Goal: Task Accomplishment & Management: Complete application form

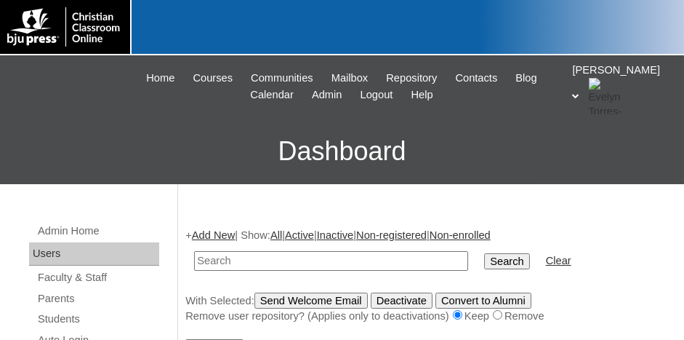
click at [580, 93] on icon at bounding box center [576, 95] width 7 height 5
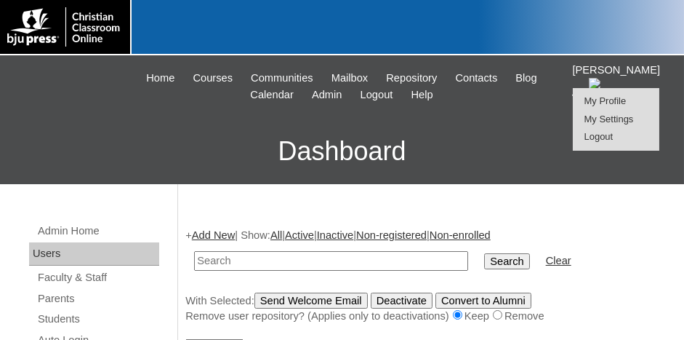
click at [603, 135] on span "Logout" at bounding box center [599, 136] width 29 height 11
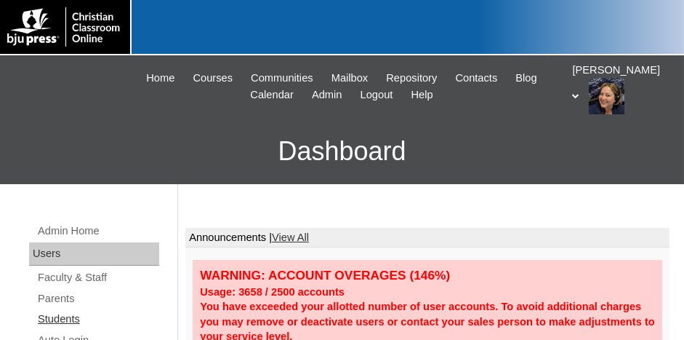
scroll to position [73, 0]
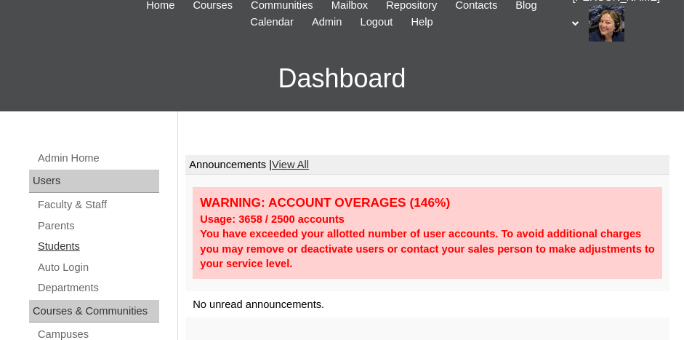
click at [63, 243] on link "Students" at bounding box center [97, 246] width 123 height 18
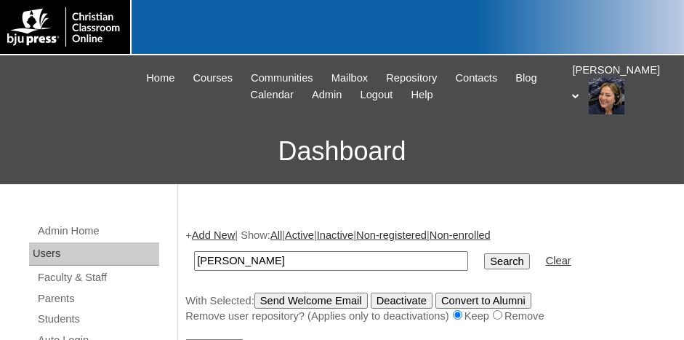
type input "taylor"
click at [484, 255] on input "Search" at bounding box center [506, 261] width 45 height 16
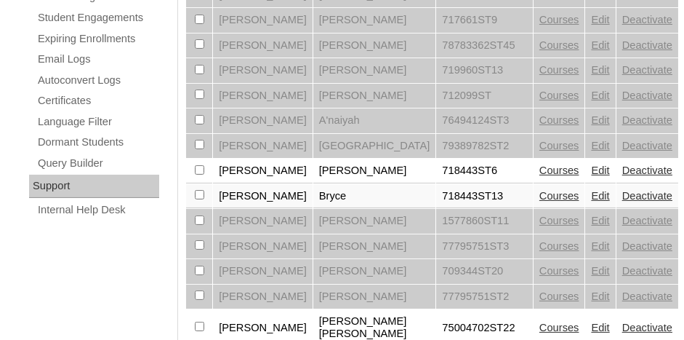
scroll to position [945, 0]
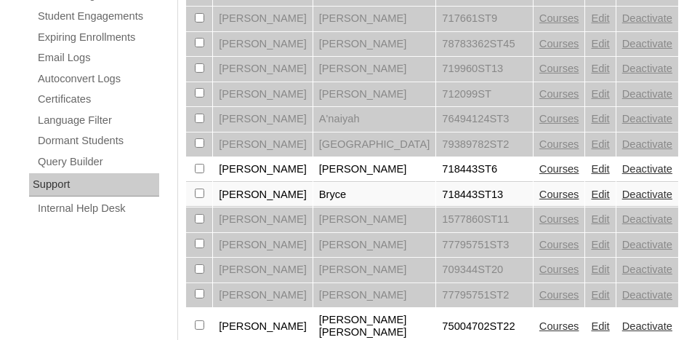
click at [591, 320] on link "Edit" at bounding box center [600, 326] width 18 height 12
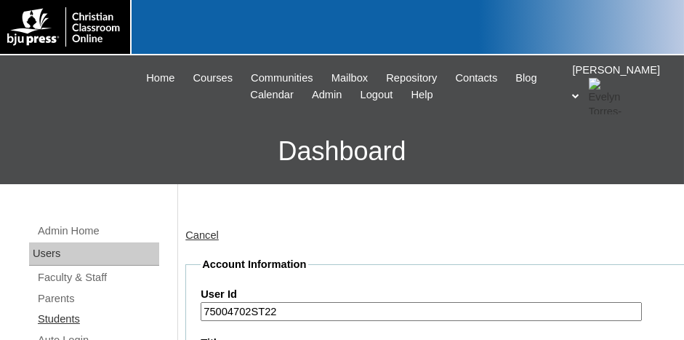
click at [58, 313] on link "Students" at bounding box center [97, 319] width 123 height 18
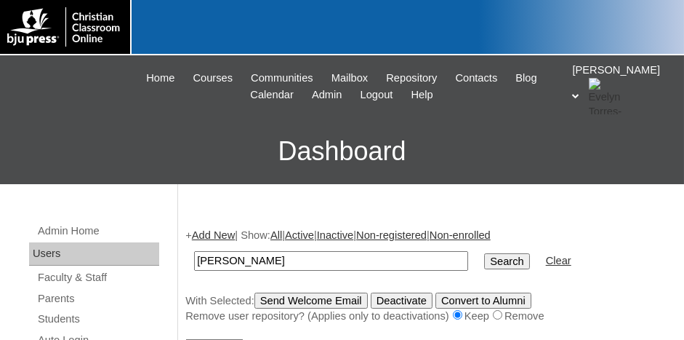
type input "[PERSON_NAME]"
click at [484, 253] on input "Search" at bounding box center [506, 261] width 45 height 16
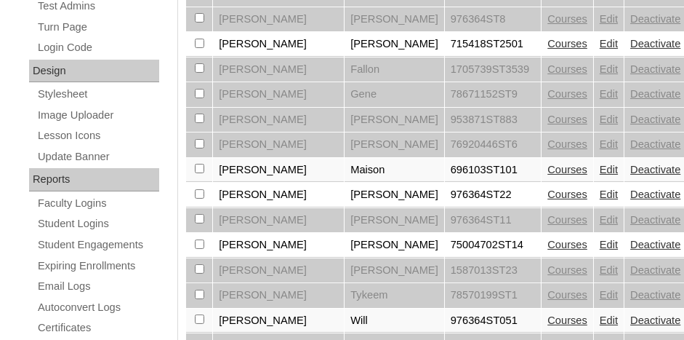
scroll to position [713, 0]
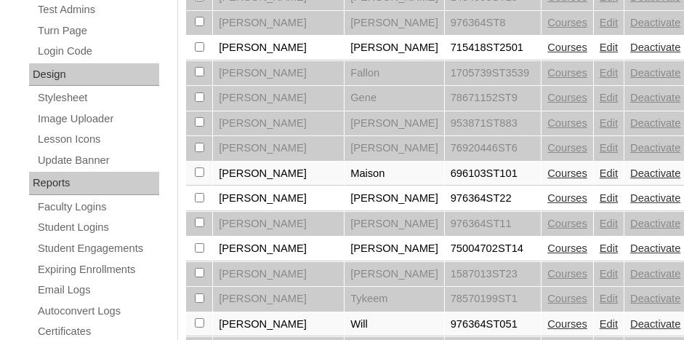
click at [601, 242] on link "Edit" at bounding box center [609, 248] width 18 height 12
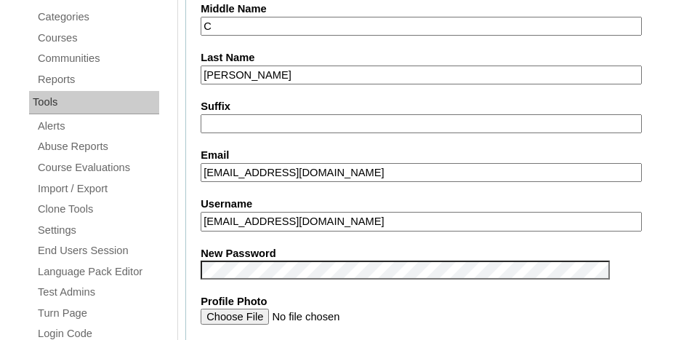
scroll to position [582, 0]
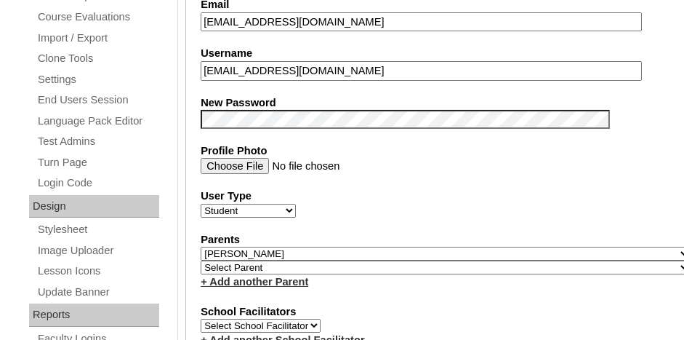
click at [241, 260] on select "Select Parent , [GEOGRAPHIC_DATA], Ma 1, 1 23-24 accountMorgan, [PERSON_NAME] 6…" at bounding box center [446, 267] width 490 height 14
select select "37057"
click at [201, 260] on select "Select Parent , Fautanu, Ma 1, 1 23-24 accountMorgan, Jason 6th Street Mennonit…" at bounding box center [446, 267] width 490 height 14
click at [279, 276] on link "+ Add another Parent" at bounding box center [255, 282] width 108 height 12
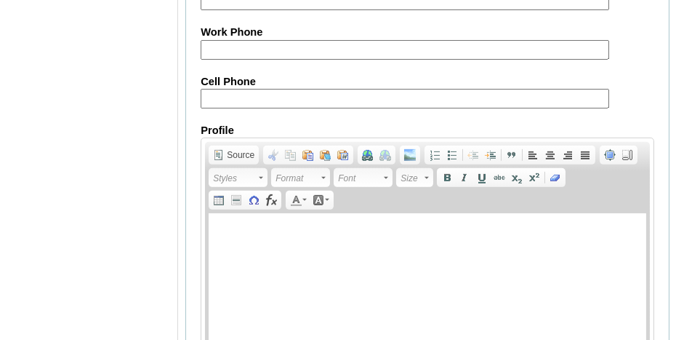
scroll to position [1907, 0]
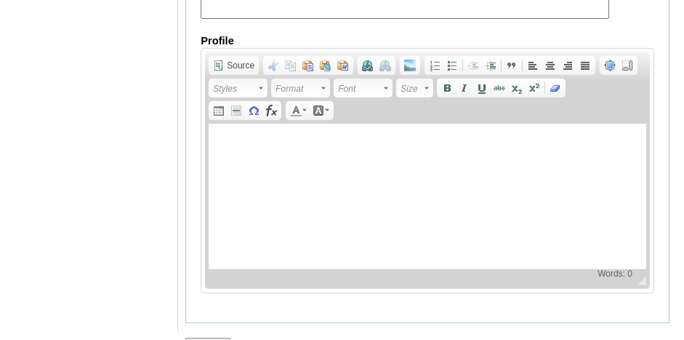
click at [204, 337] on input "Submit" at bounding box center [207, 345] width 45 height 16
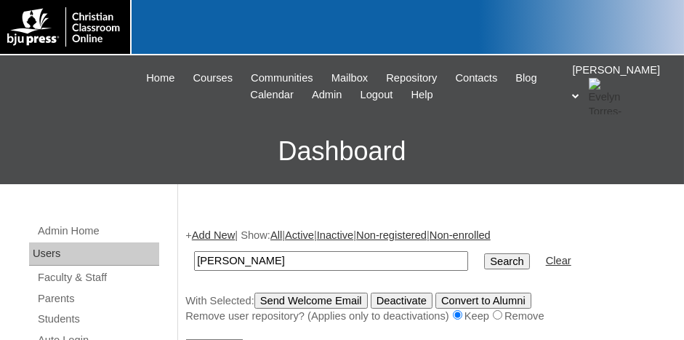
type input "[PERSON_NAME]"
click at [484, 253] on input "Search" at bounding box center [506, 261] width 45 height 16
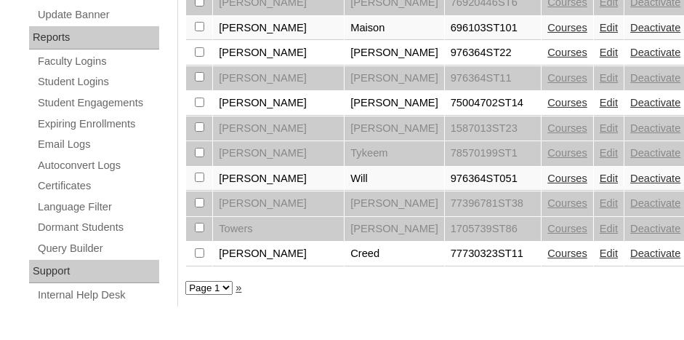
scroll to position [786, 0]
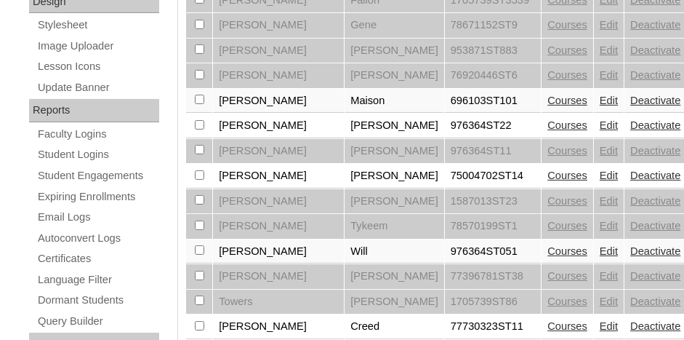
click at [600, 169] on link "Edit" at bounding box center [609, 175] width 18 height 12
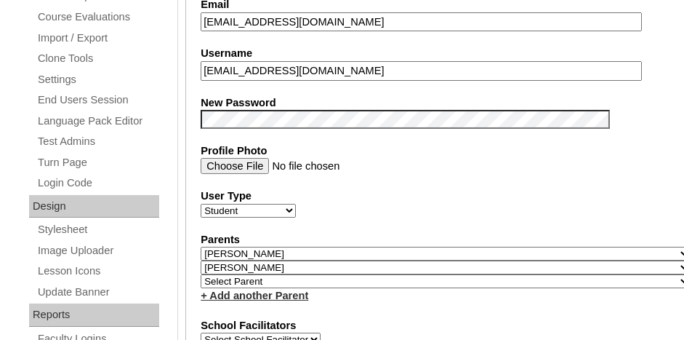
scroll to position [654, 0]
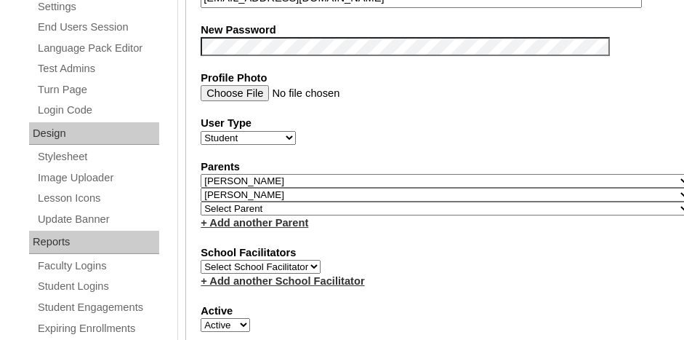
click at [257, 201] on select "Select Parent , [GEOGRAPHIC_DATA], Ma 1, 1 23-24 accountMorgan, [PERSON_NAME] 6…" at bounding box center [446, 208] width 490 height 14
select select "37058"
click at [201, 201] on select "Select Parent , [GEOGRAPHIC_DATA], Ma 1, 1 23-24 accountMorgan, [PERSON_NAME] 6…" at bounding box center [446, 208] width 490 height 14
click at [466, 273] on div "+ Add another School Facilitator" at bounding box center [446, 280] width 490 height 15
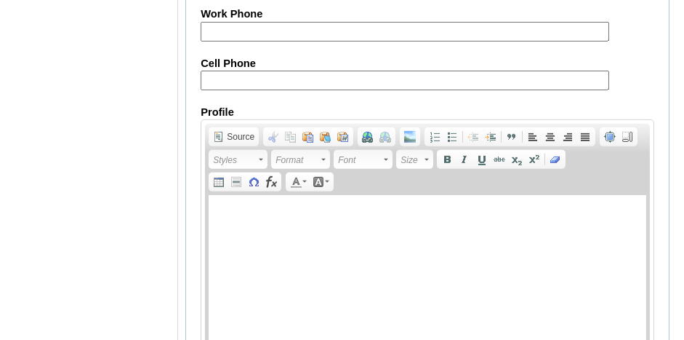
scroll to position [1920, 0]
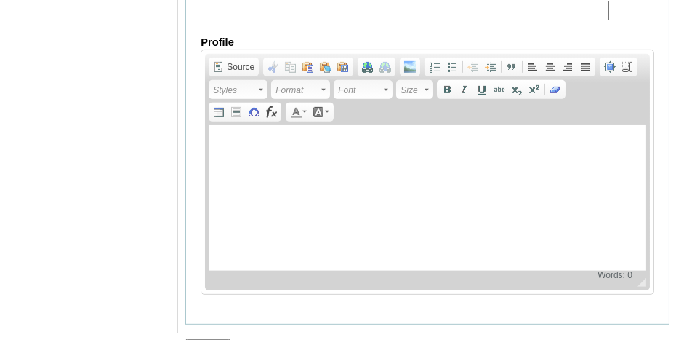
drag, startPoint x: 204, startPoint y: 310, endPoint x: 229, endPoint y: 297, distance: 27.6
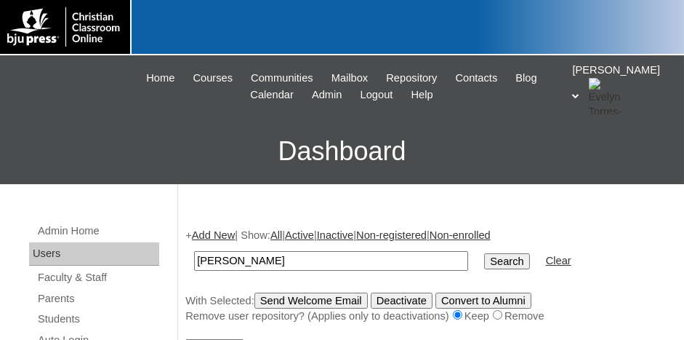
type input "[PERSON_NAME]"
click at [484, 253] on input "Search" at bounding box center [506, 261] width 45 height 16
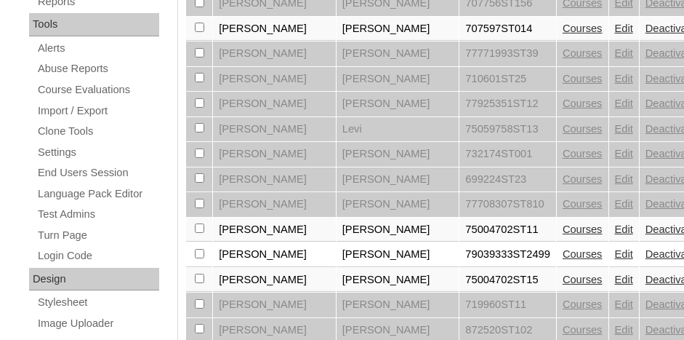
scroll to position [582, 0]
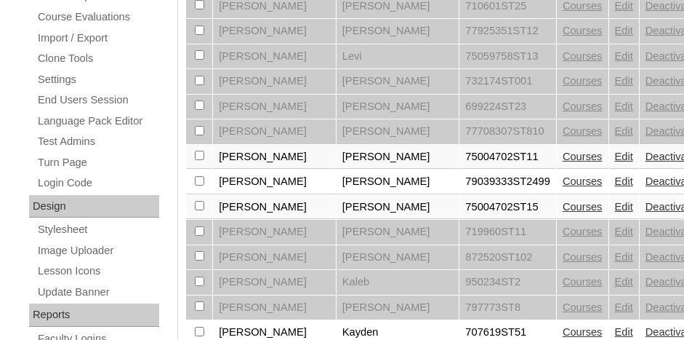
click at [615, 201] on link "Edit" at bounding box center [624, 207] width 18 height 12
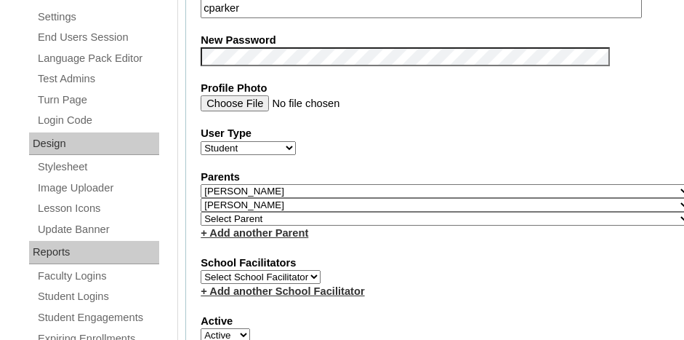
scroll to position [654, 0]
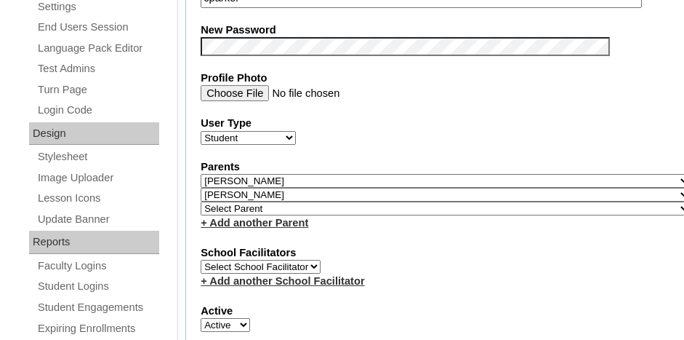
click at [268, 201] on select "Select Parent , [GEOGRAPHIC_DATA], Ma 1, 1 23-24 accountMorgan, [PERSON_NAME] 6…" at bounding box center [446, 208] width 490 height 14
select select "37057"
click at [201, 201] on select "Select Parent , [GEOGRAPHIC_DATA], Ma 1, 1 23-24 accountMorgan, [PERSON_NAME] 6…" at bounding box center [446, 208] width 490 height 14
click at [360, 217] on div "+ Add another Parent" at bounding box center [446, 222] width 490 height 15
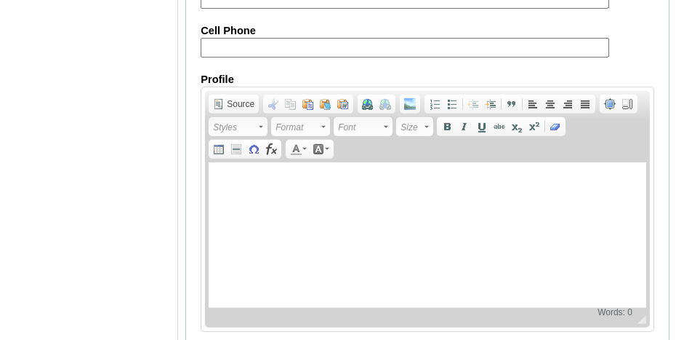
scroll to position [1920, 0]
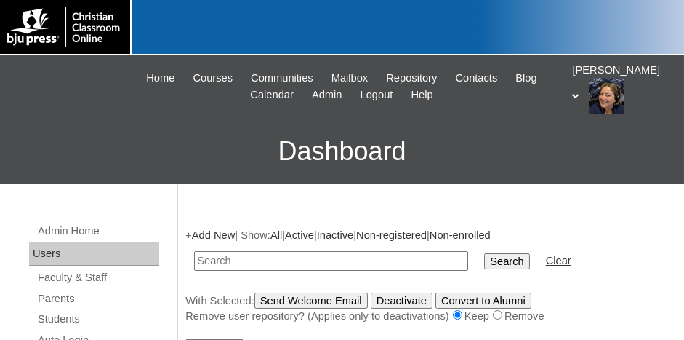
click at [281, 262] on input "text" at bounding box center [331, 261] width 274 height 20
type input "shvet"
click at [484, 253] on input "Search" at bounding box center [506, 261] width 45 height 16
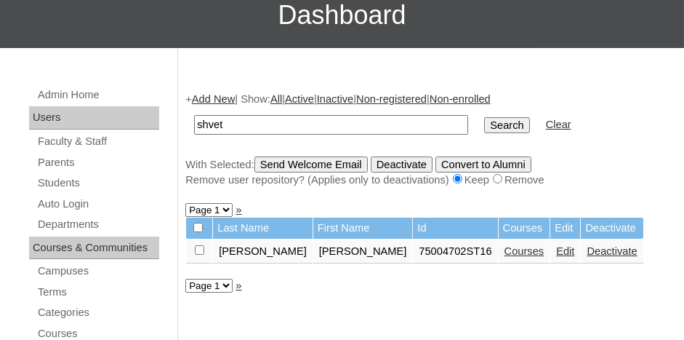
scroll to position [145, 0]
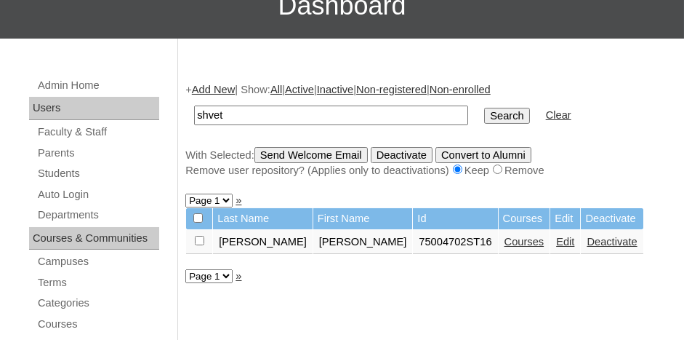
click at [556, 241] on link "Edit" at bounding box center [565, 242] width 18 height 12
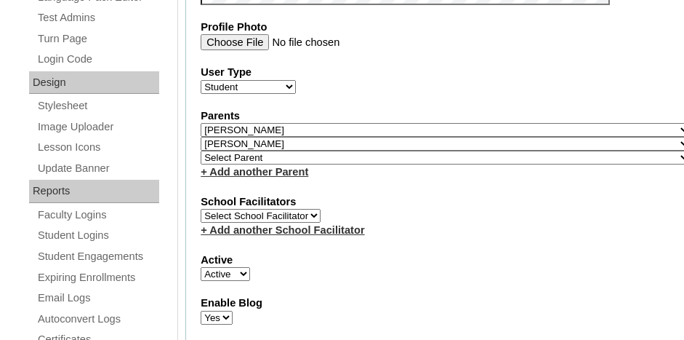
scroll to position [727, 0]
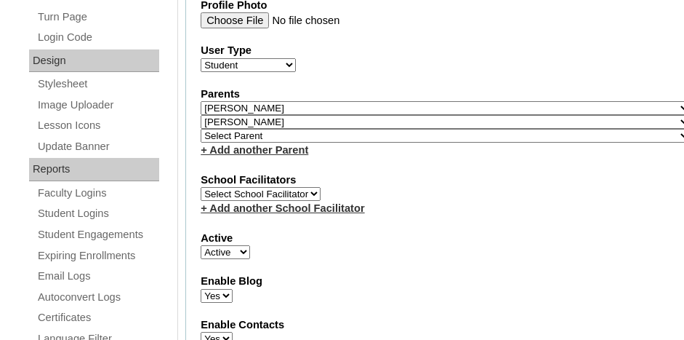
click at [249, 129] on select "Select Parent , [GEOGRAPHIC_DATA], Ma 1, 1 23-24 accountMorgan, [PERSON_NAME] 6…" at bounding box center [446, 136] width 490 height 14
select select "37058"
click at [201, 129] on select "Select Parent , [GEOGRAPHIC_DATA], Ma 1, 1 23-24 accountMorgan, [PERSON_NAME] 6…" at bounding box center [446, 136] width 490 height 14
click at [459, 184] on div "School Facilitators Select School Facilitator + Add another School Facilitator" at bounding box center [446, 194] width 490 height 44
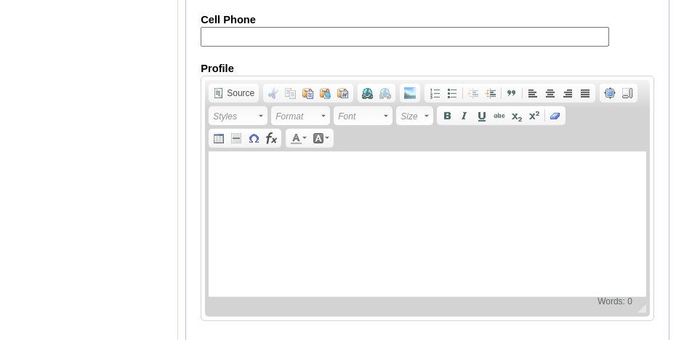
scroll to position [1920, 0]
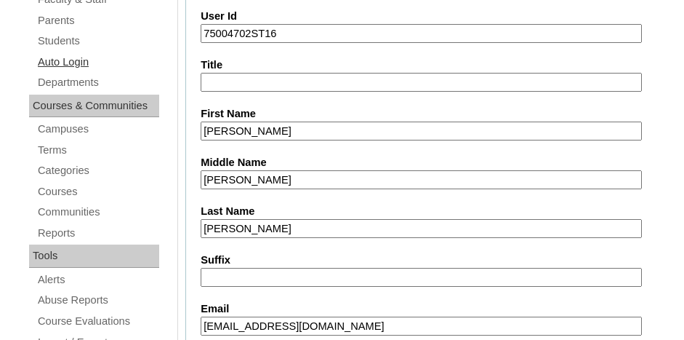
scroll to position [320, 0]
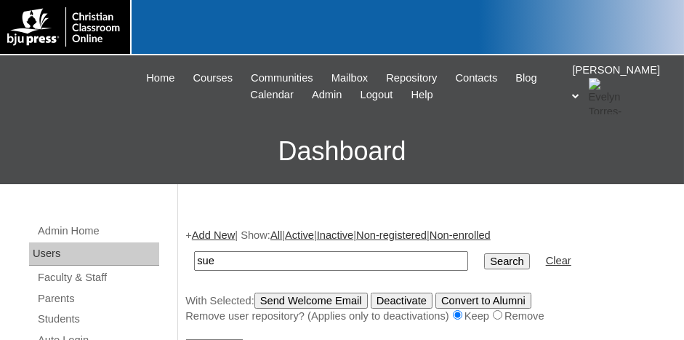
click at [484, 253] on input "Search" at bounding box center [506, 261] width 45 height 16
click at [484, 254] on input "Search" at bounding box center [506, 261] width 45 height 16
click at [484, 257] on input "Search" at bounding box center [506, 261] width 45 height 16
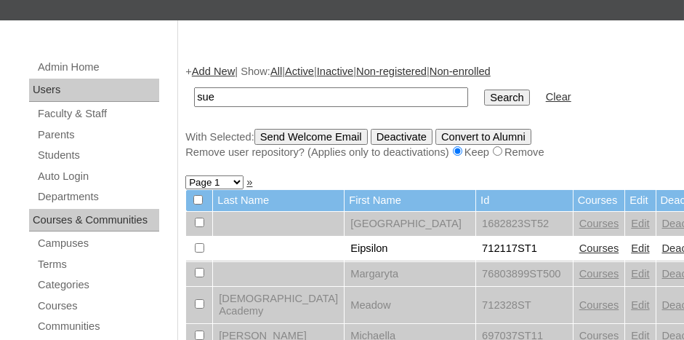
scroll to position [145, 0]
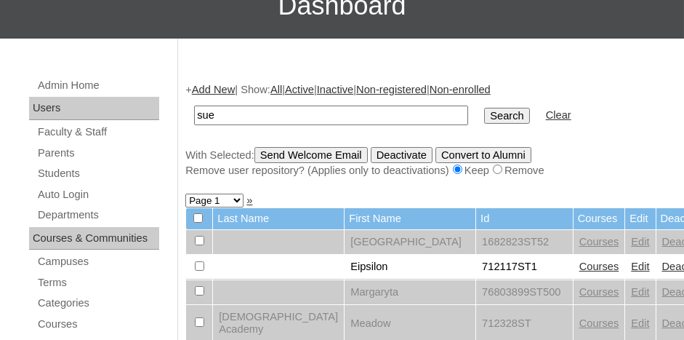
click at [484, 112] on input "Search" at bounding box center [506, 116] width 45 height 16
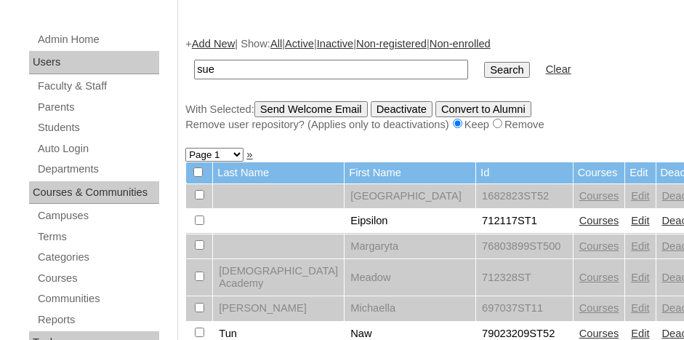
scroll to position [0, 0]
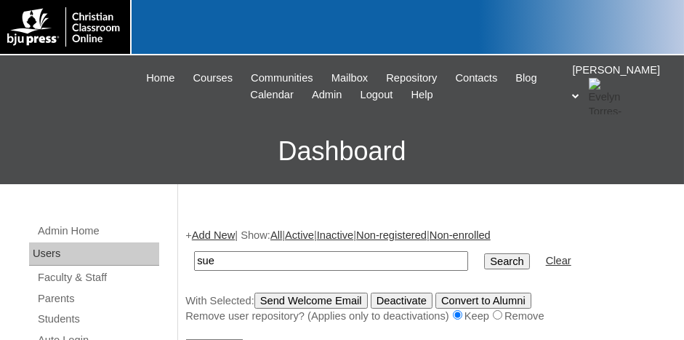
click at [240, 262] on input "sue" at bounding box center [331, 261] width 274 height 20
type input "s"
type input "sue"
click at [484, 258] on input "Search" at bounding box center [506, 261] width 45 height 16
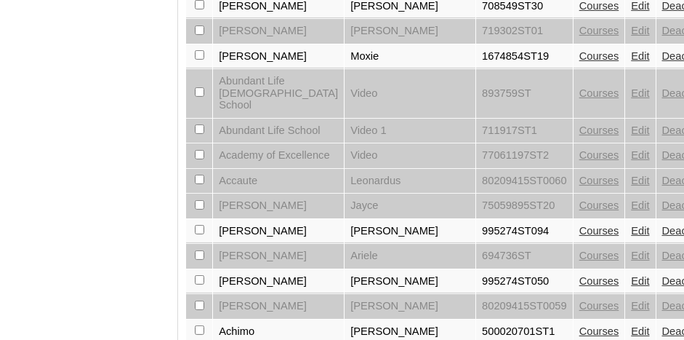
scroll to position [1355, 0]
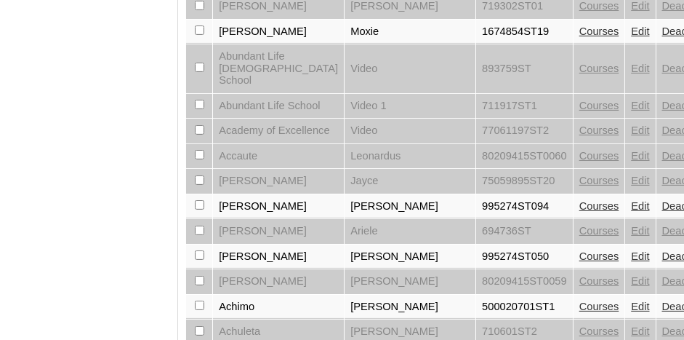
select select "admin_students.php?page=8"
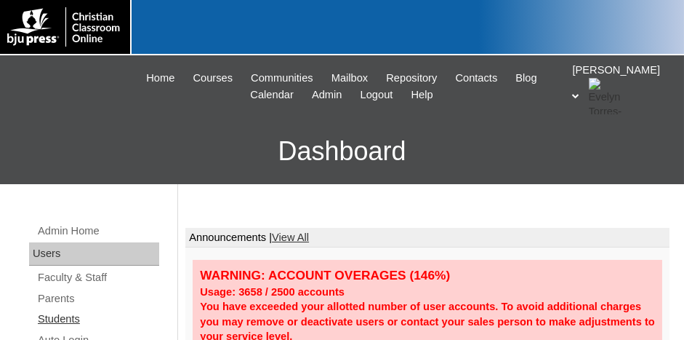
drag, startPoint x: 57, startPoint y: 319, endPoint x: 79, endPoint y: 316, distance: 21.9
click at [58, 319] on link "Students" at bounding box center [97, 319] width 123 height 18
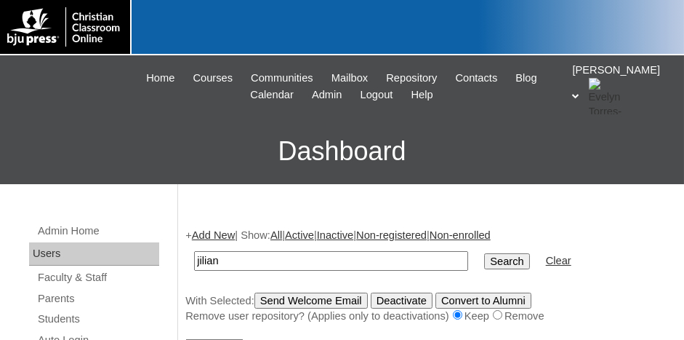
type input "jilian"
click at [484, 253] on input "Search" at bounding box center [506, 261] width 45 height 16
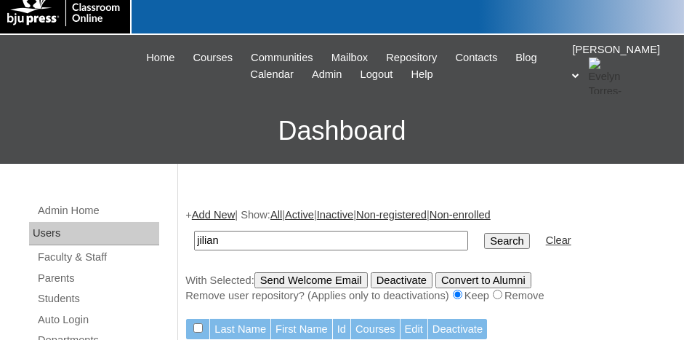
scroll to position [73, 0]
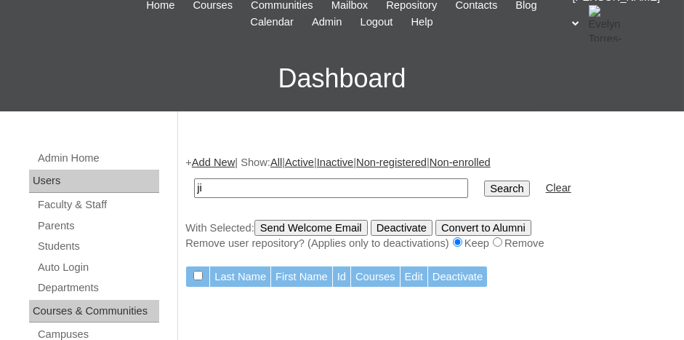
type input "j"
type input ","
type input "[PERSON_NAME]"
click at [484, 180] on input "Search" at bounding box center [506, 188] width 45 height 16
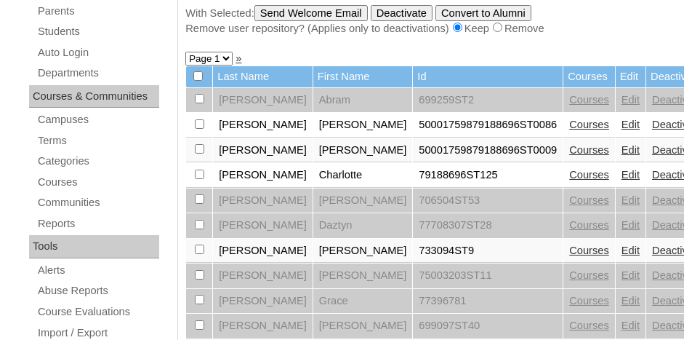
scroll to position [364, 0]
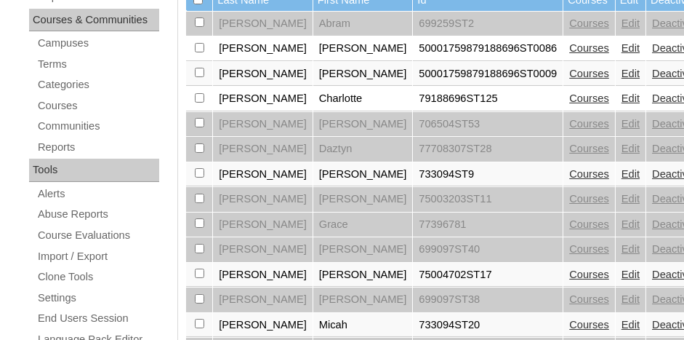
click at [622, 268] on link "Edit" at bounding box center [631, 274] width 18 height 12
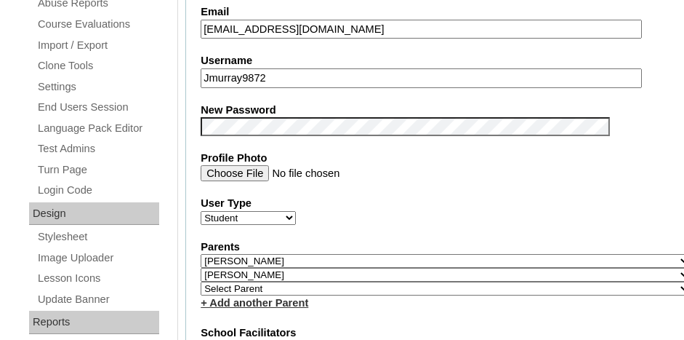
scroll to position [582, 0]
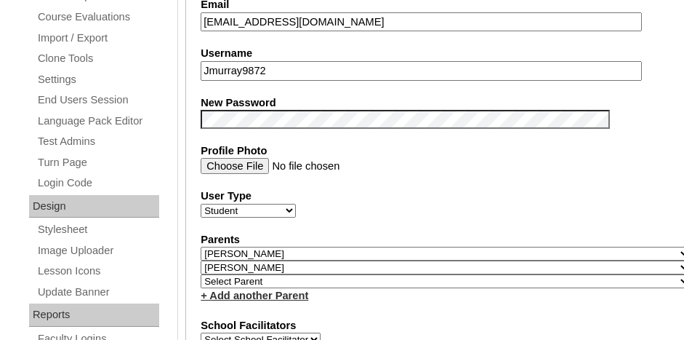
click at [244, 274] on select "Select Parent , Fautanu, Ma 1, 1 23-24 accountMorgan, Jason 6th Street Mennonit…" at bounding box center [446, 281] width 490 height 14
select select "37057"
click at [247, 274] on select "Select Parent , Fautanu, Ma 1, 1 23-24 accountMorgan, Jason 6th Street Mennonit…" at bounding box center [446, 281] width 490 height 14
click at [335, 288] on div "+ Add another Parent" at bounding box center [446, 295] width 490 height 15
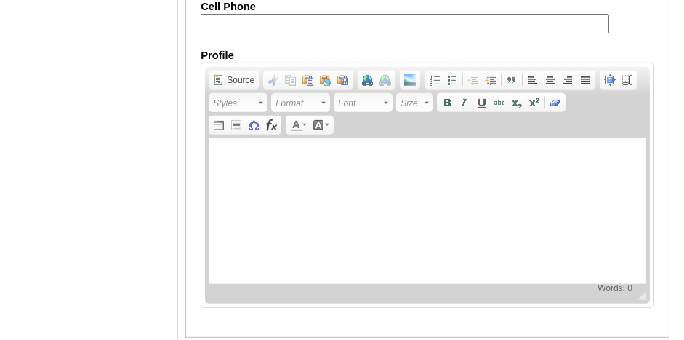
scroll to position [1920, 0]
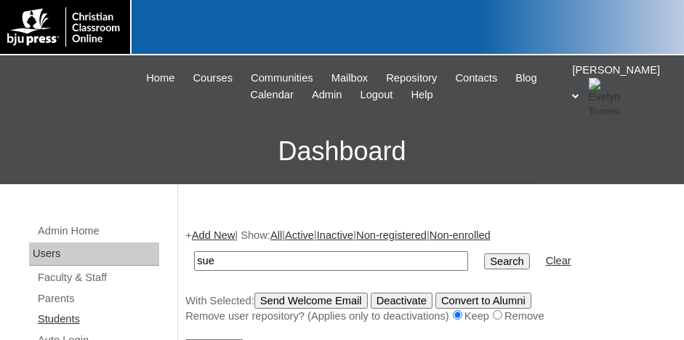
type input "sue"
click at [484, 253] on input "Search" at bounding box center [506, 261] width 45 height 16
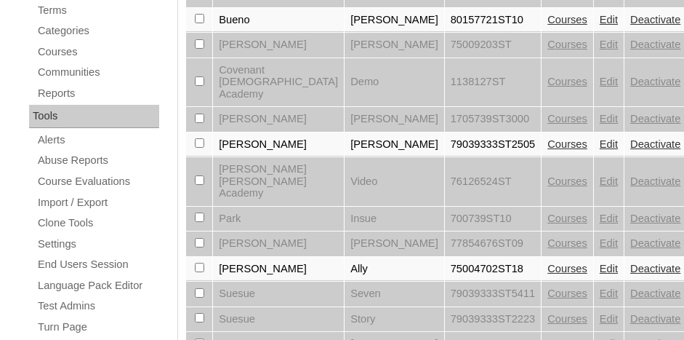
scroll to position [436, 0]
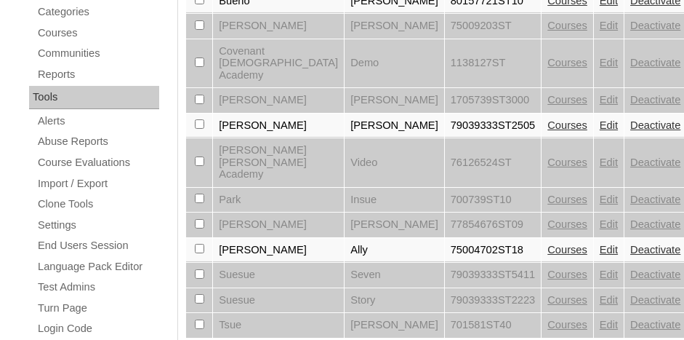
click at [600, 244] on link "Edit" at bounding box center [609, 250] width 18 height 12
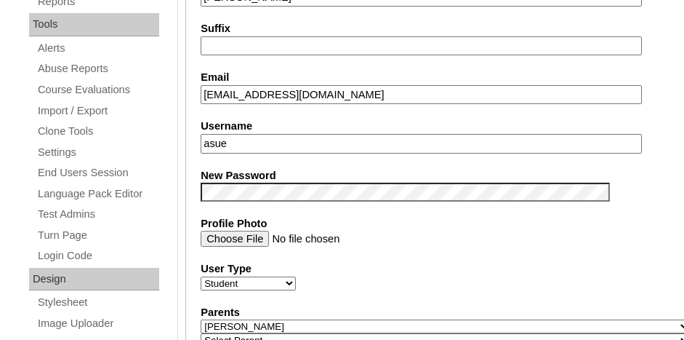
scroll to position [582, 0]
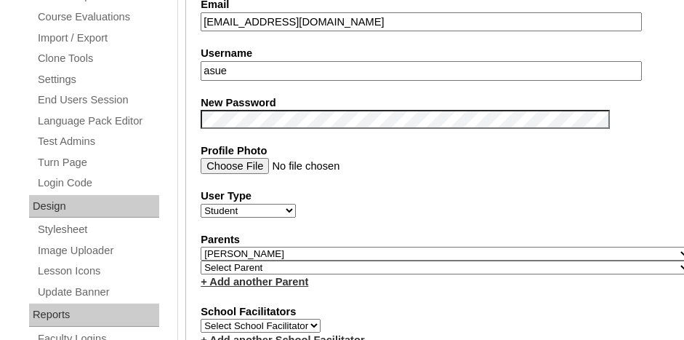
click at [302, 260] on select "Select Parent , Fautanu, Ma 1, 1 23-24 accountMorgan, Jason 6th Street Mennonit…" at bounding box center [446, 267] width 490 height 14
select select "37058"
click at [201, 260] on select "Select Parent , Fautanu, Ma 1, 1 23-24 accountMorgan, Jason 6th Street Mennonit…" at bounding box center [446, 267] width 490 height 14
click at [462, 305] on label "School Facilitators" at bounding box center [446, 311] width 490 height 15
click at [257, 276] on link "+ Add another Parent" at bounding box center [255, 282] width 108 height 12
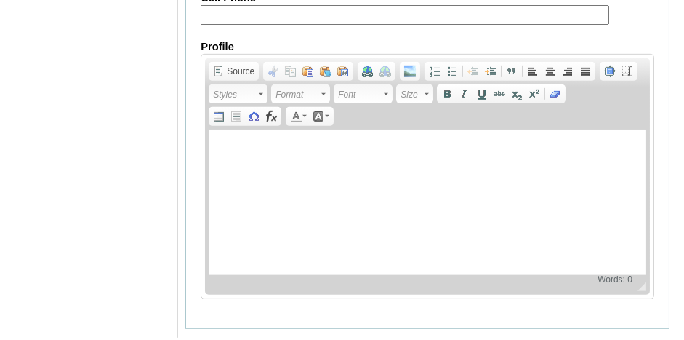
scroll to position [1907, 0]
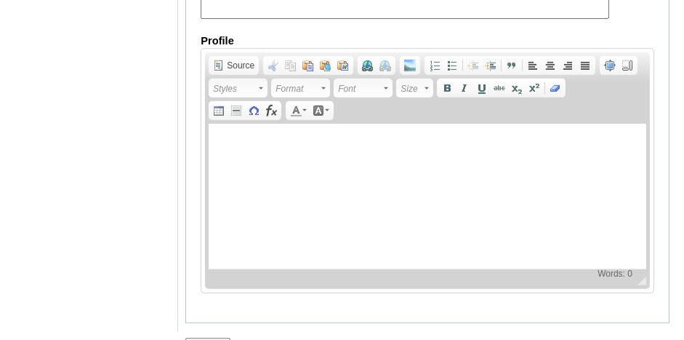
click at [211, 337] on input "Submit" at bounding box center [207, 345] width 45 height 16
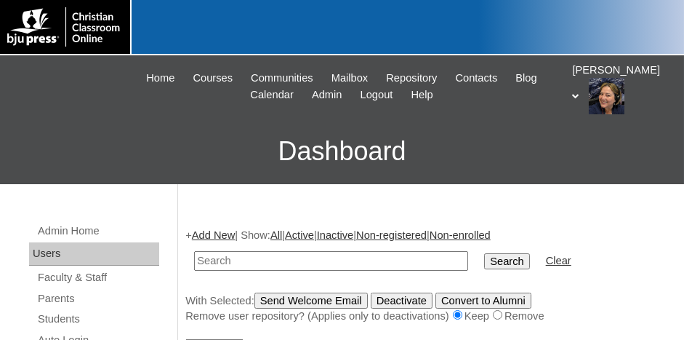
paste input "75004702ST18"
type input "7500470"
click at [68, 298] on link "Parents" at bounding box center [97, 298] width 123 height 18
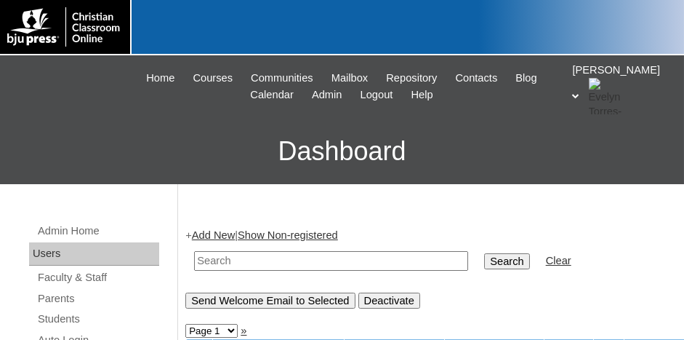
click at [262, 262] on input "text" at bounding box center [331, 261] width 274 height 20
paste input "75004702ST18"
type input "75004702"
click at [484, 253] on input "Search" at bounding box center [506, 261] width 45 height 16
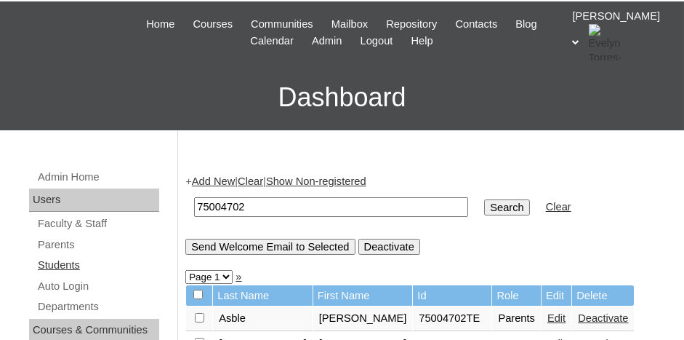
scroll to position [73, 0]
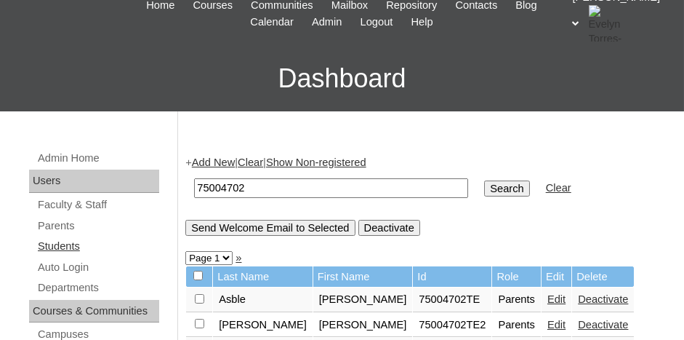
click at [60, 244] on link "Students" at bounding box center [97, 246] width 123 height 18
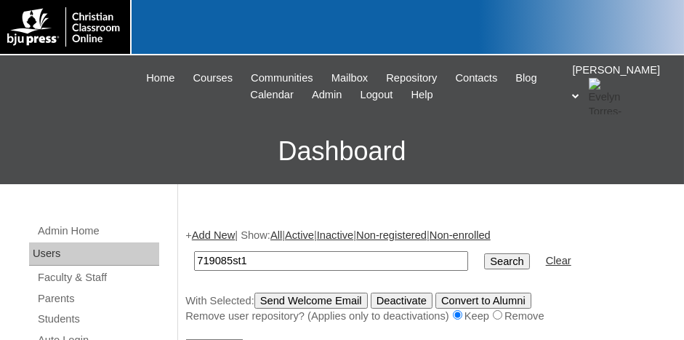
type input "719085st1"
click at [484, 253] on input "Search" at bounding box center [506, 261] width 45 height 16
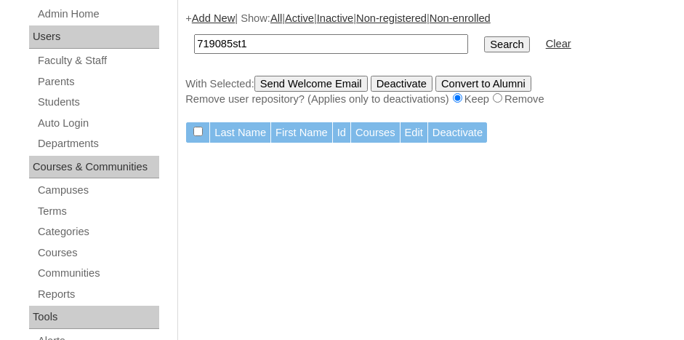
scroll to position [218, 0]
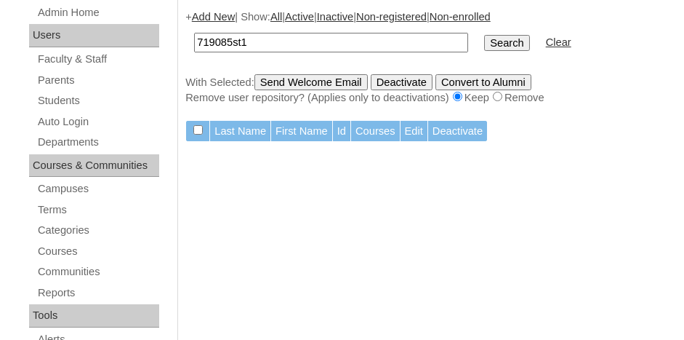
click at [263, 39] on input "719085st1" at bounding box center [331, 43] width 274 height 20
type input "7"
paste input "719085ST01"
type input "719085ST01"
click at [484, 43] on input "Search" at bounding box center [506, 43] width 45 height 16
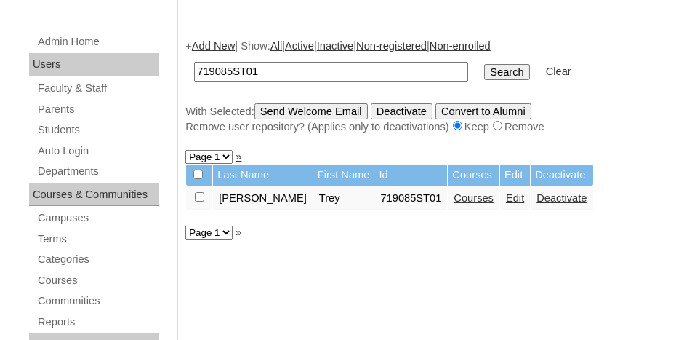
scroll to position [218, 0]
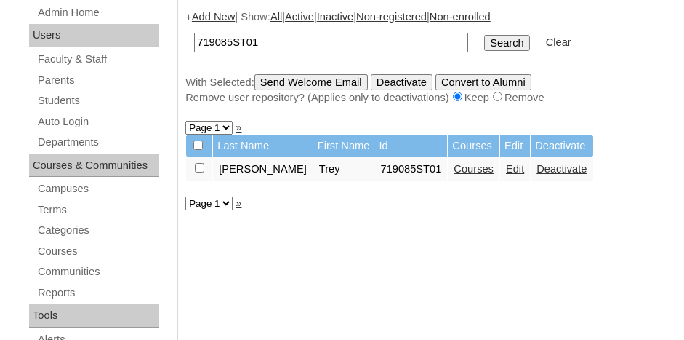
click at [454, 168] on link "Courses" at bounding box center [474, 169] width 40 height 12
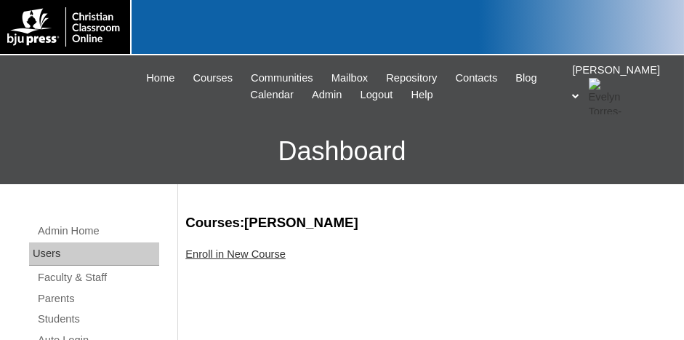
click at [254, 257] on link "Enroll in New Course" at bounding box center [235, 254] width 100 height 12
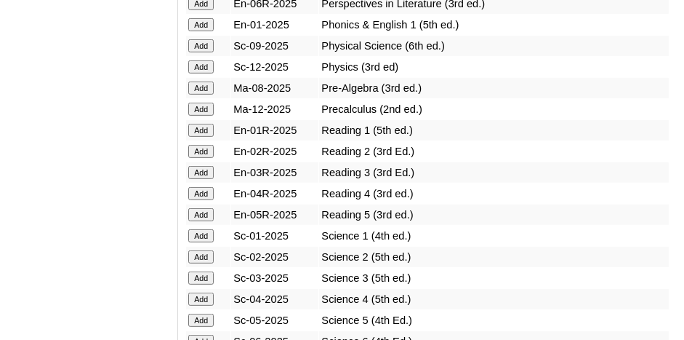
scroll to position [1745, 0]
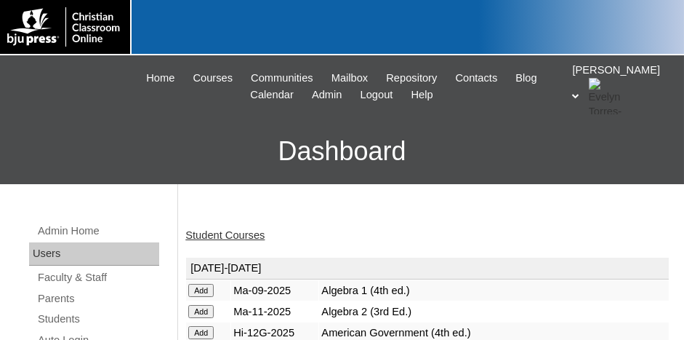
scroll to position [73, 0]
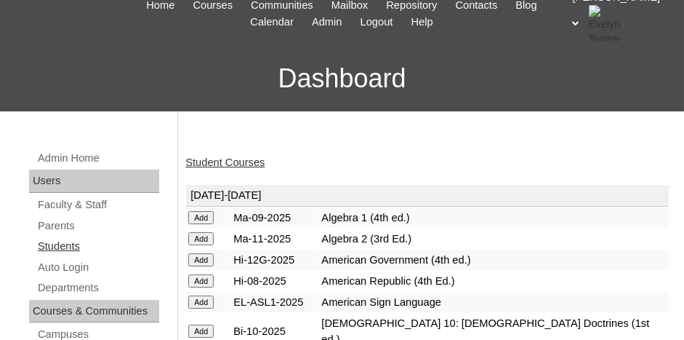
click at [60, 241] on link "Students" at bounding box center [97, 246] width 123 height 18
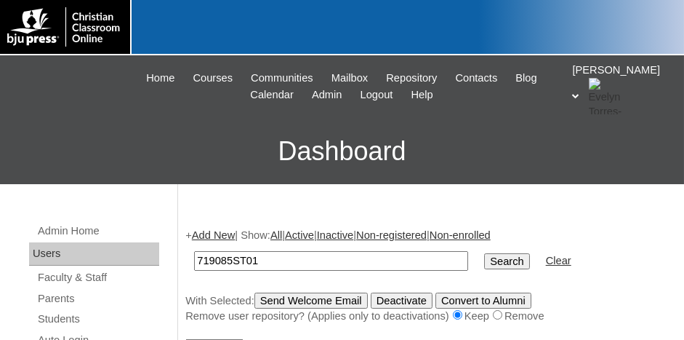
type input "719085ST01"
click at [484, 257] on input "Search" at bounding box center [506, 261] width 45 height 16
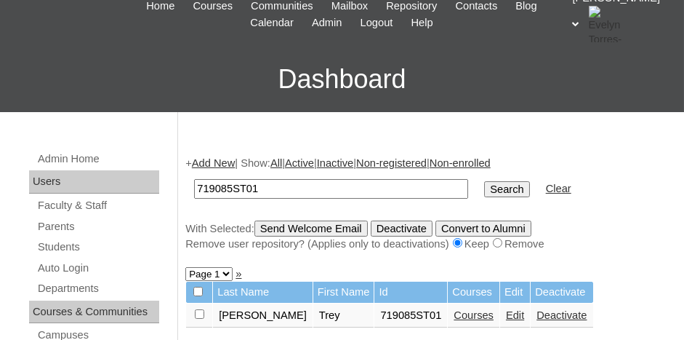
scroll to position [145, 0]
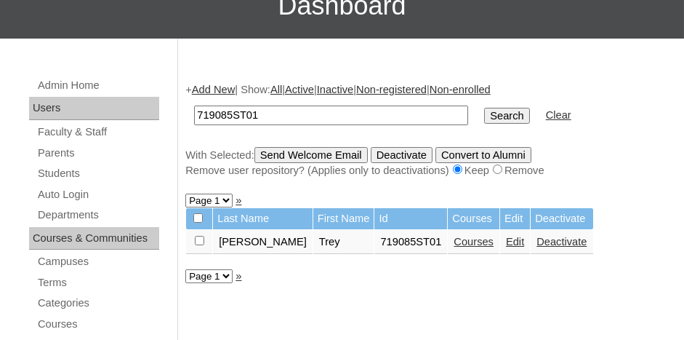
drag, startPoint x: 201, startPoint y: 237, endPoint x: 220, endPoint y: 228, distance: 20.8
click at [200, 237] on input "checkbox" at bounding box center [199, 240] width 9 height 9
checkbox input "true"
click at [289, 156] on input "Send Welcome Email" at bounding box center [311, 155] width 113 height 16
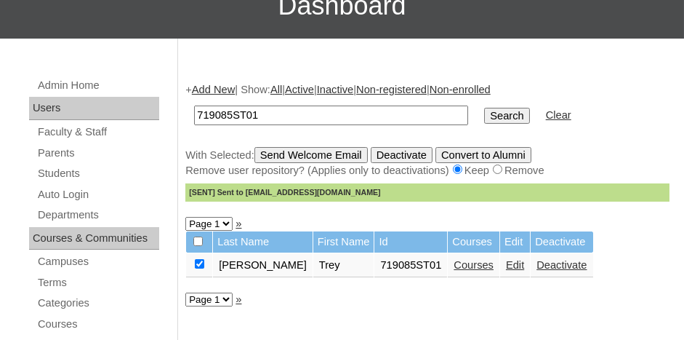
click at [506, 265] on link "Edit" at bounding box center [515, 265] width 18 height 12
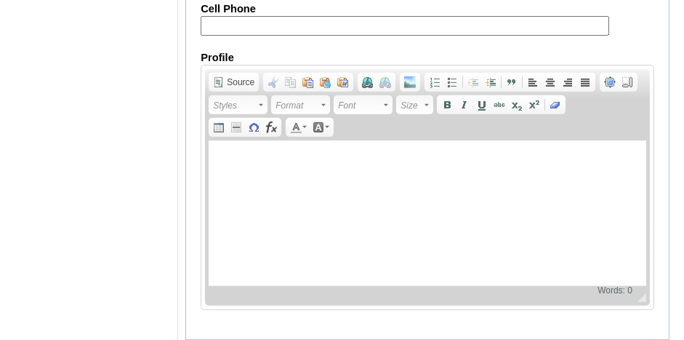
scroll to position [1907, 0]
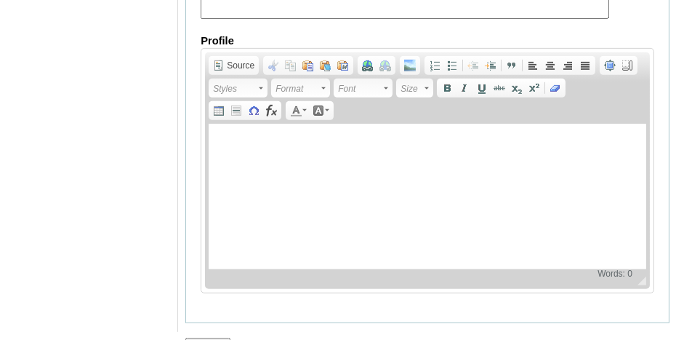
click at [216, 337] on input "Submit" at bounding box center [207, 345] width 45 height 16
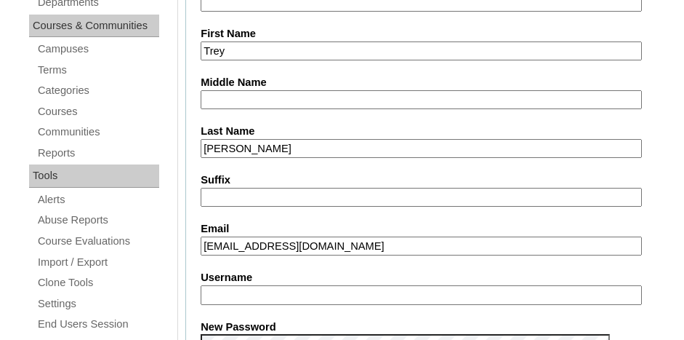
scroll to position [308, 0]
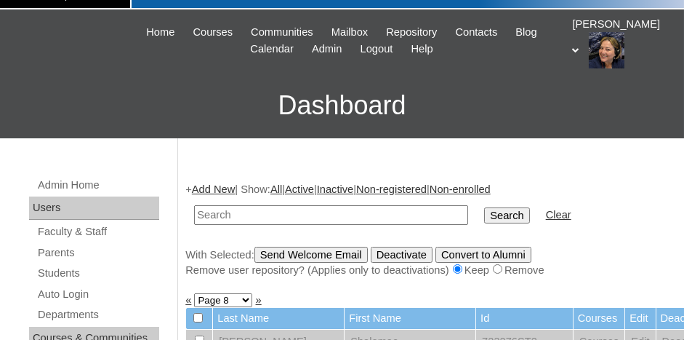
scroll to position [73, 0]
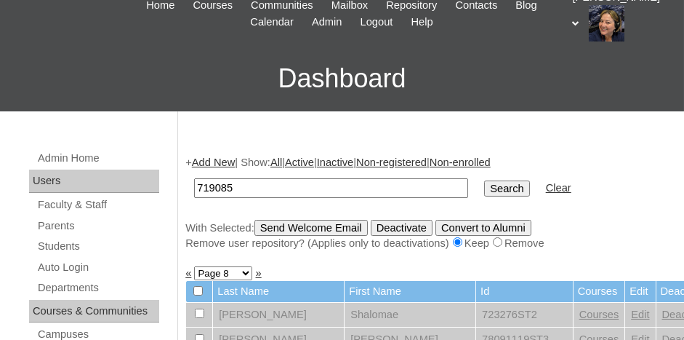
type input "719085"
click at [484, 190] on input "Search" at bounding box center [506, 188] width 45 height 16
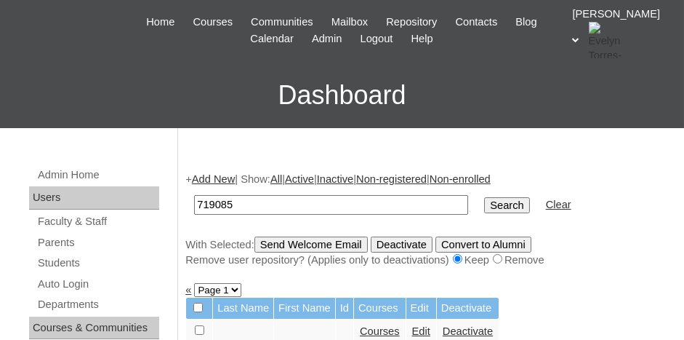
scroll to position [73, 0]
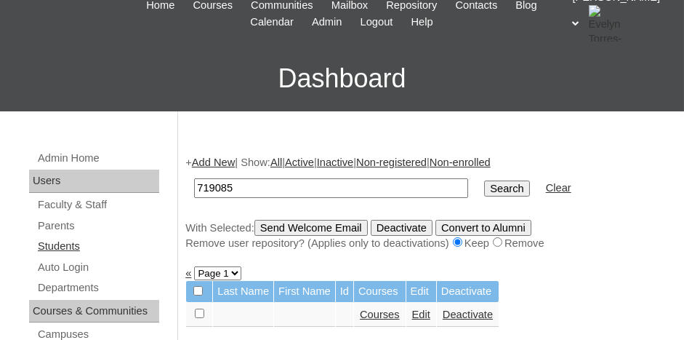
click at [65, 244] on link "Students" at bounding box center [97, 246] width 123 height 18
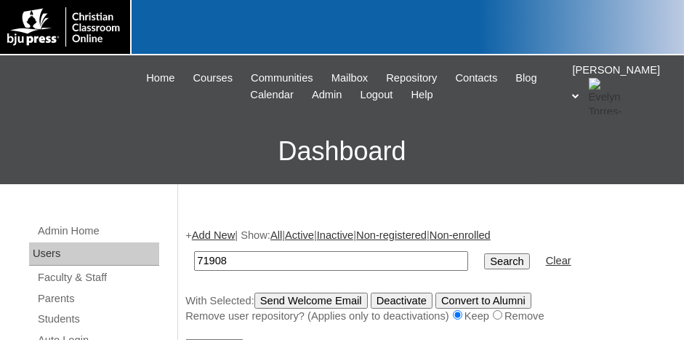
type input "71908"
click at [484, 253] on input "Search" at bounding box center [506, 261] width 45 height 16
type input "719085"
click at [484, 253] on input "Search" at bounding box center [506, 261] width 45 height 16
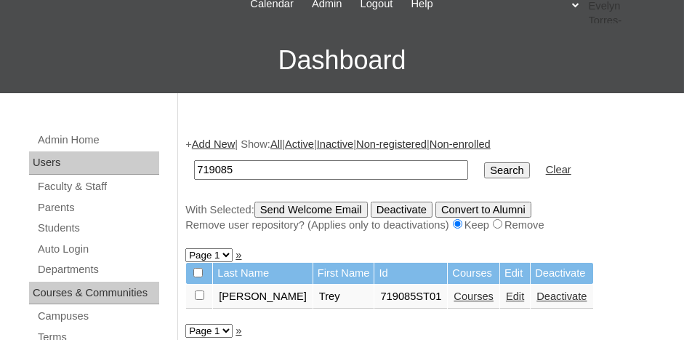
scroll to position [145, 0]
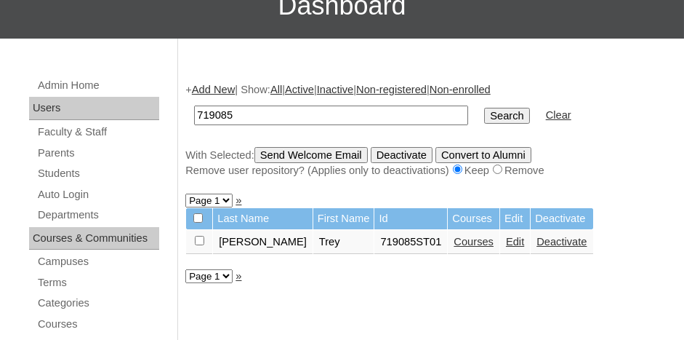
click at [454, 240] on link "Courses" at bounding box center [474, 242] width 40 height 12
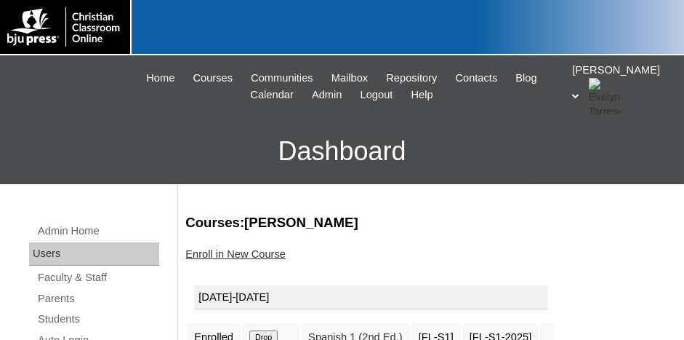
scroll to position [145, 0]
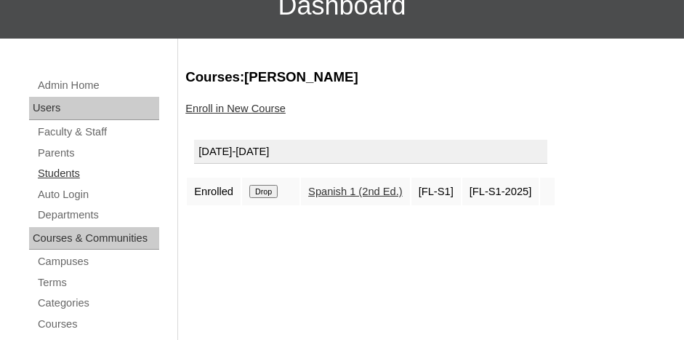
click at [56, 169] on link "Students" at bounding box center [97, 173] width 123 height 18
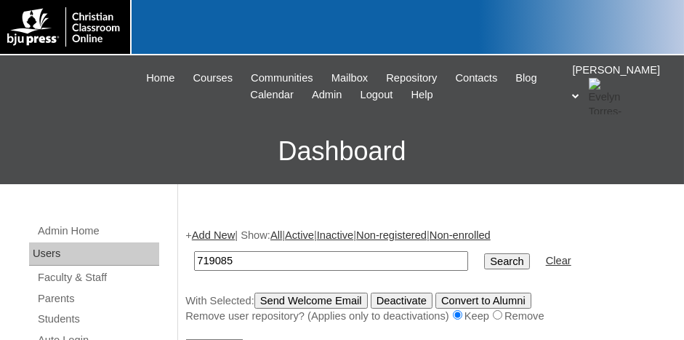
type input "719085"
click at [484, 253] on input "Search" at bounding box center [506, 261] width 45 height 16
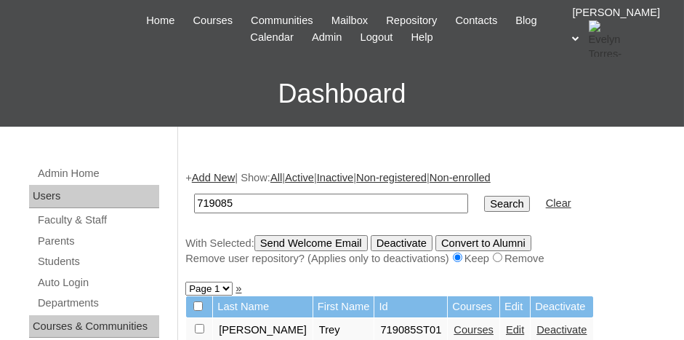
scroll to position [73, 0]
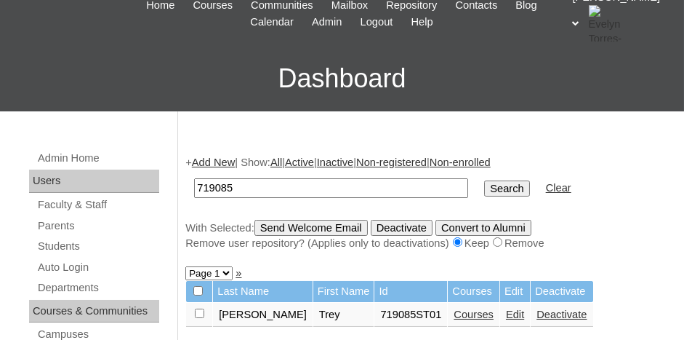
drag, startPoint x: 236, startPoint y: 183, endPoint x: 198, endPoint y: 188, distance: 38.9
click at [198, 188] on input "719085" at bounding box center [331, 188] width 274 height 20
click at [244, 184] on input "719085" at bounding box center [331, 188] width 274 height 20
drag, startPoint x: 233, startPoint y: 185, endPoint x: 191, endPoint y: 188, distance: 42.3
click at [191, 188] on td "719085" at bounding box center [331, 188] width 289 height 34
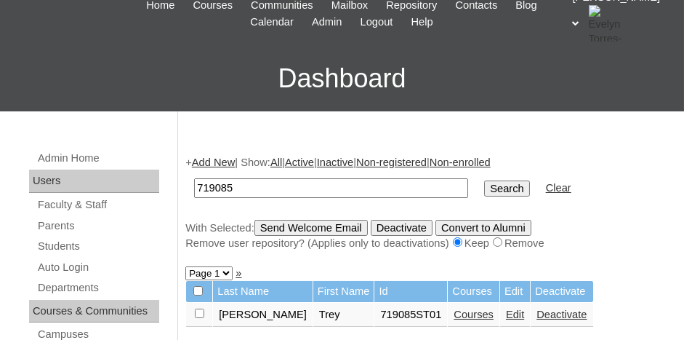
click at [201, 309] on input "checkbox" at bounding box center [199, 312] width 9 height 9
checkbox input "true"
click at [279, 225] on input "Send Welcome Email" at bounding box center [311, 228] width 113 height 16
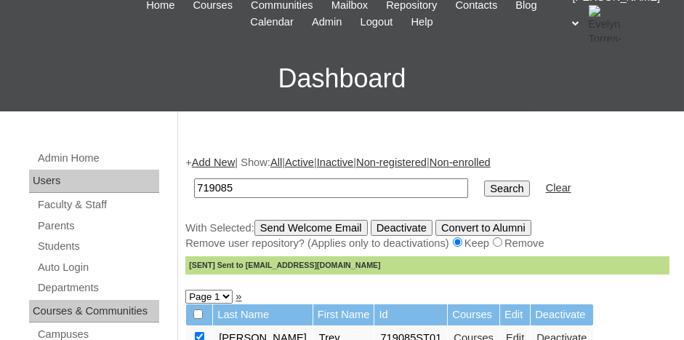
click at [212, 159] on link "Add New" at bounding box center [213, 162] width 43 height 12
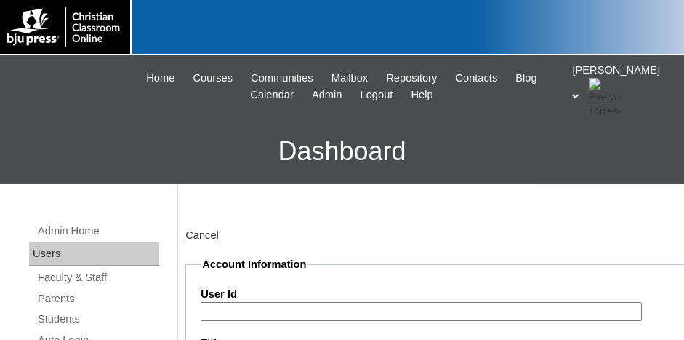
click at [251, 304] on input "User Id" at bounding box center [421, 312] width 441 height 20
paste input "719085"
type input "719085ST02"
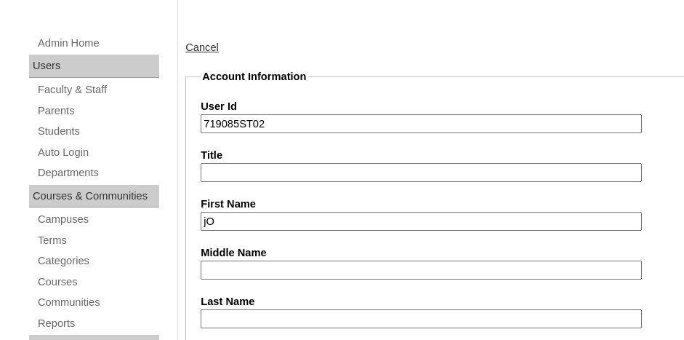
type input "j"
type input "Jordahn"
type input "Cook"
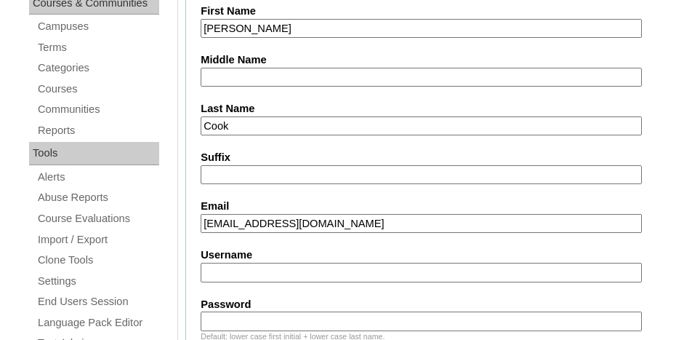
type input "jcook@eagleridgechristian.org"
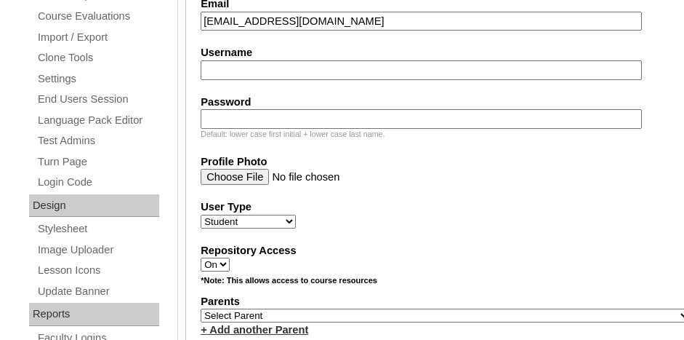
click at [276, 308] on select "Select Parent , Fautanu, Ma 1, 1 23-24 accountMorgan, Jason 6th Street Mennonit…" at bounding box center [446, 315] width 490 height 14
select select "37088"
click at [201, 308] on select "Select Parent , Fautanu, Ma 1, 1 23-24 accountMorgan, Jason 6th Street Mennonit…" at bounding box center [446, 315] width 490 height 14
click at [417, 209] on div "User Type Faculty Staff Student Parents School Facilitators" at bounding box center [446, 213] width 490 height 29
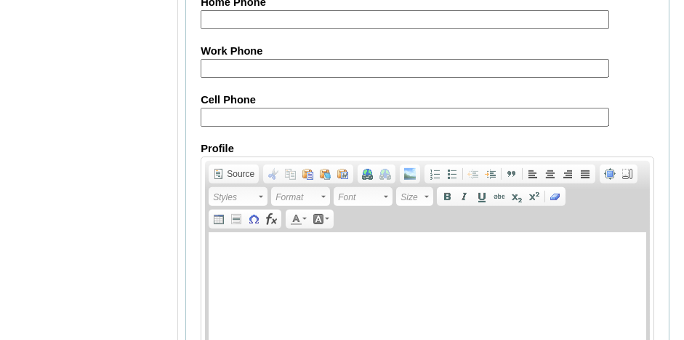
scroll to position [1906, 0]
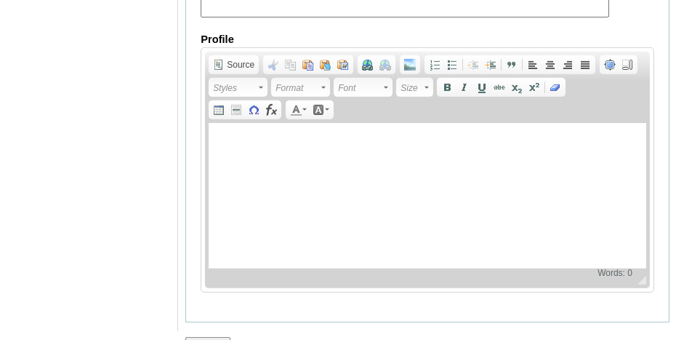
click at [201, 337] on input "Submit" at bounding box center [207, 345] width 45 height 16
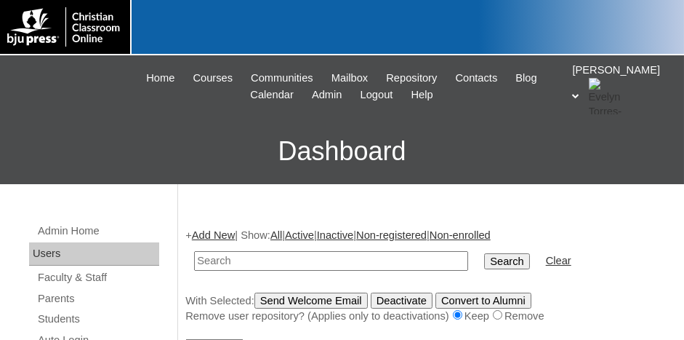
click at [233, 261] on input "text" at bounding box center [331, 261] width 274 height 20
type input "719085st1"
click at [484, 253] on input "Search" at bounding box center [506, 261] width 45 height 16
click at [255, 257] on input "719085st1" at bounding box center [331, 261] width 274 height 20
type input "719085st02"
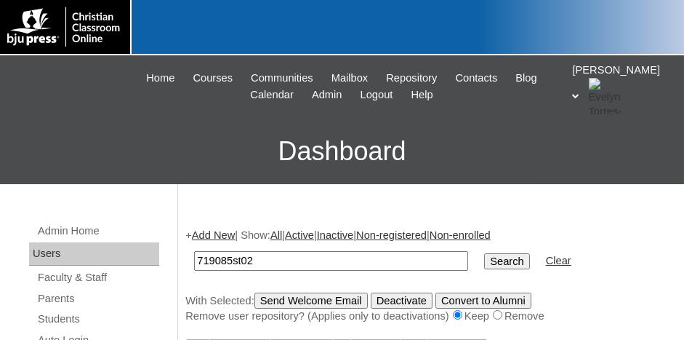
click at [484, 253] on input "Search" at bounding box center [506, 261] width 45 height 16
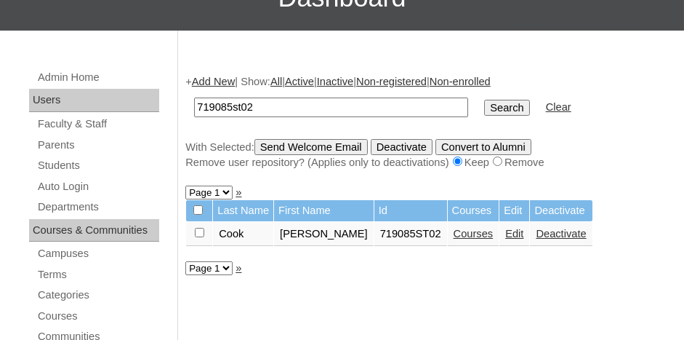
scroll to position [218, 0]
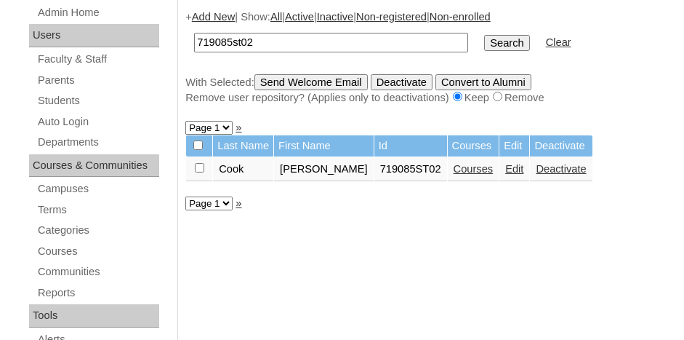
click at [454, 168] on link "Courses" at bounding box center [474, 169] width 40 height 12
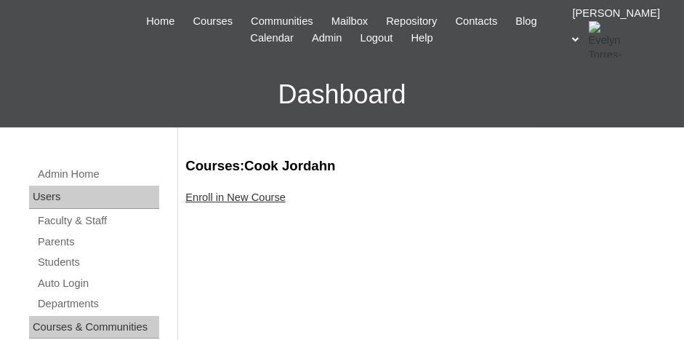
scroll to position [73, 0]
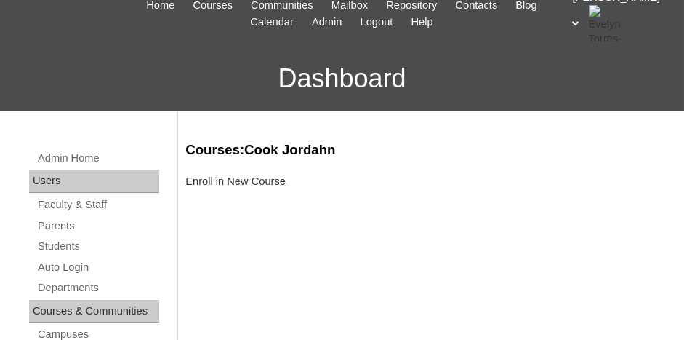
click at [235, 185] on link "Enroll in New Course" at bounding box center [235, 181] width 100 height 12
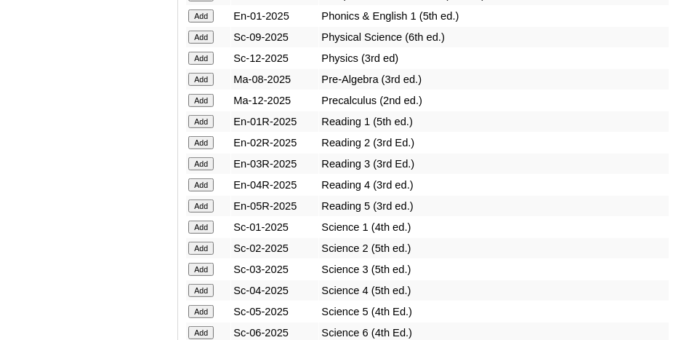
scroll to position [1745, 0]
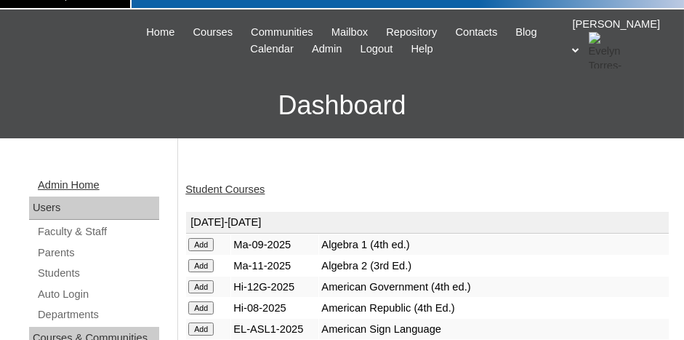
scroll to position [145, 0]
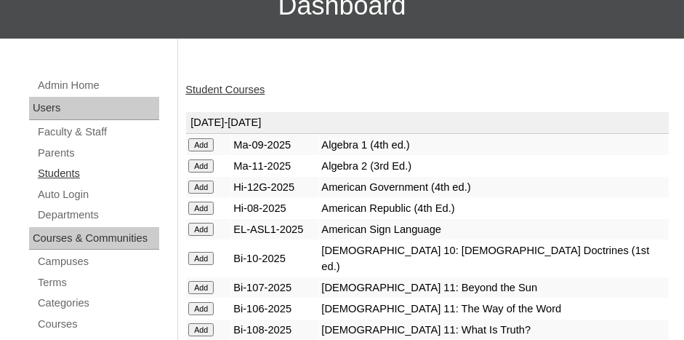
click at [69, 171] on link "Students" at bounding box center [97, 173] width 123 height 18
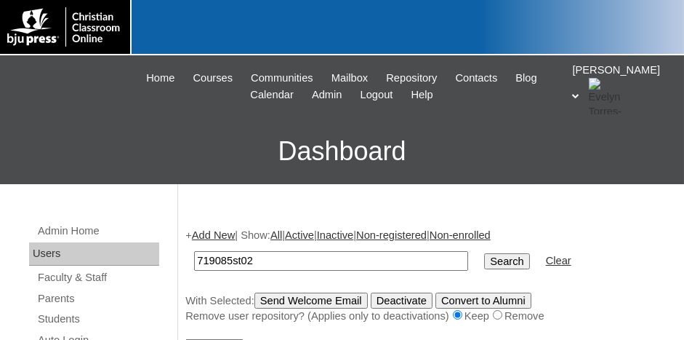
type input "719085st02"
click at [484, 253] on input "Search" at bounding box center [506, 261] width 45 height 16
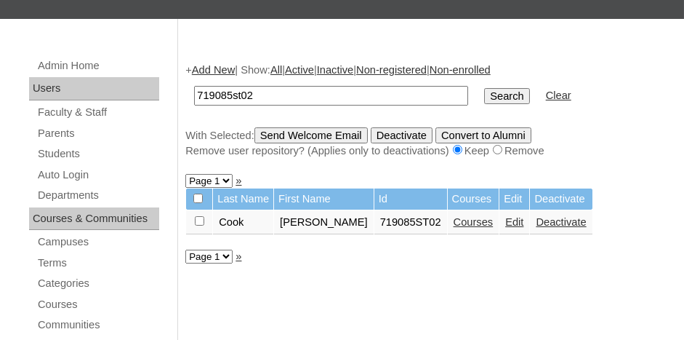
scroll to position [291, 0]
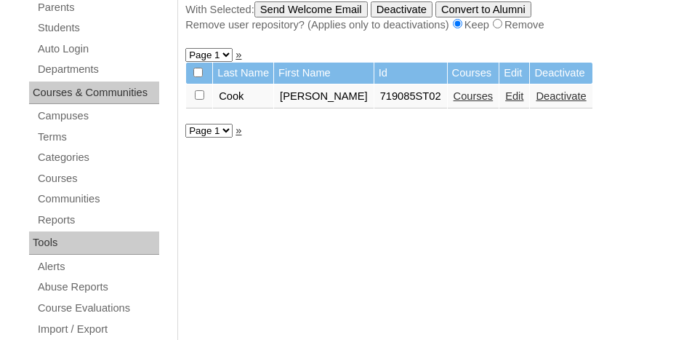
click at [201, 90] on input "checkbox" at bounding box center [199, 94] width 9 height 9
checkbox input "true"
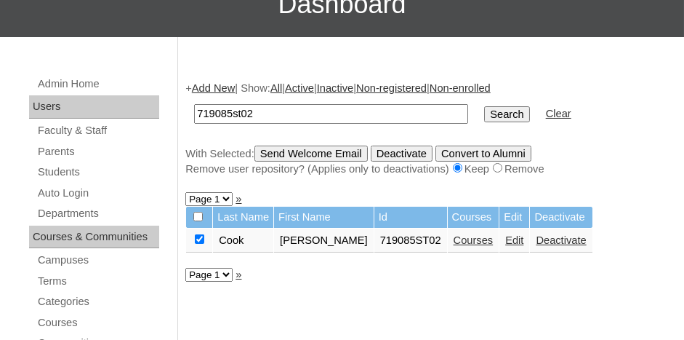
scroll to position [145, 0]
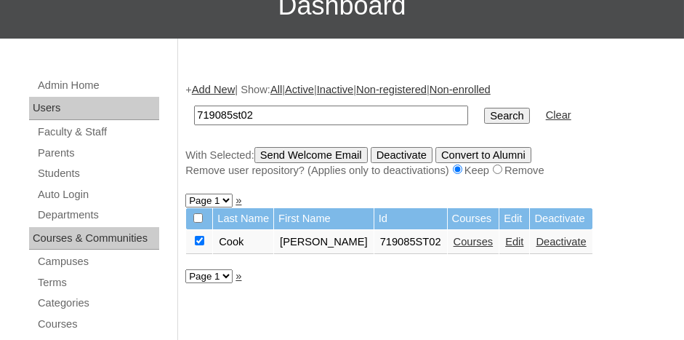
click at [300, 152] on input "Send Welcome Email" at bounding box center [311, 155] width 113 height 16
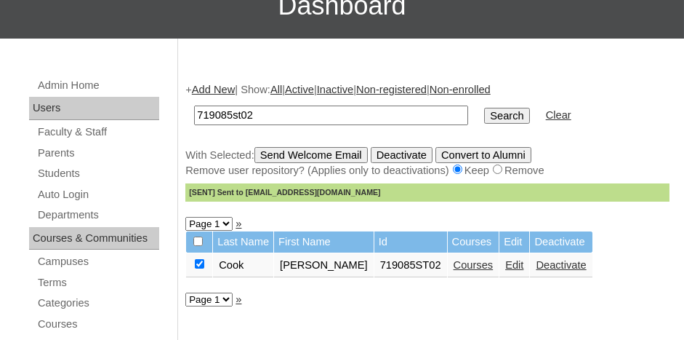
click at [217, 85] on link "Add New" at bounding box center [213, 90] width 43 height 12
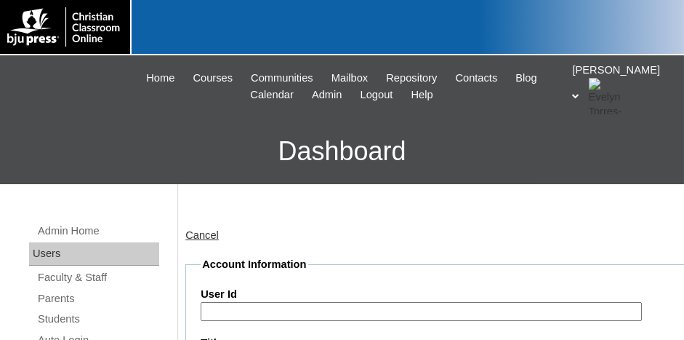
click at [257, 305] on input "User Id" at bounding box center [421, 312] width 441 height 20
paste input "719085"
click at [264, 310] on input "719085" at bounding box center [421, 312] width 441 height 20
click at [293, 305] on input "719085" at bounding box center [421, 312] width 441 height 20
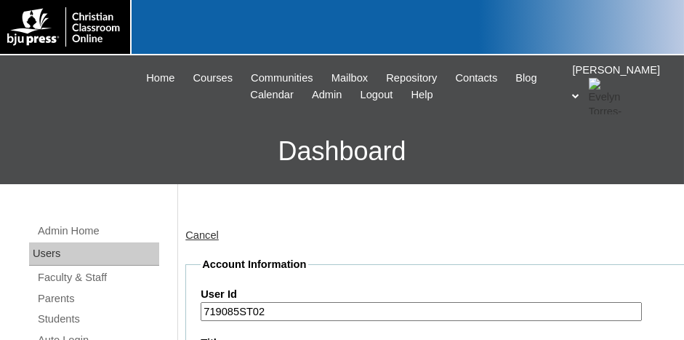
scroll to position [188, 0]
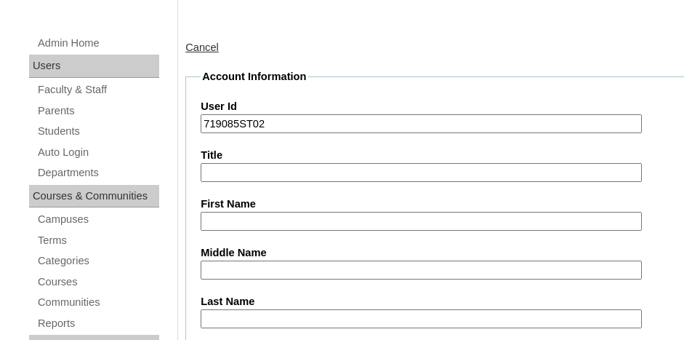
click at [272, 125] on input "719085ST02" at bounding box center [421, 124] width 441 height 20
type input "719085ST03"
click at [246, 220] on input "First Name" at bounding box center [421, 222] width 441 height 20
type input "Aubry"
type input "Kassinger"
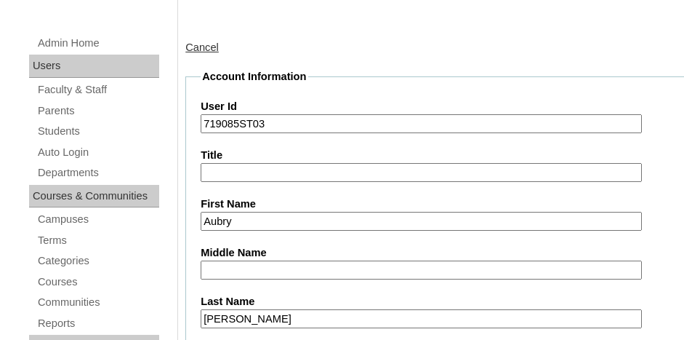
scroll to position [380, 0]
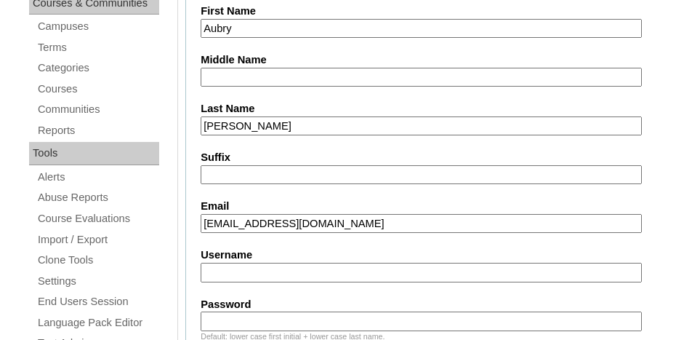
type input "akassinger@eaglebridgechristian.org"
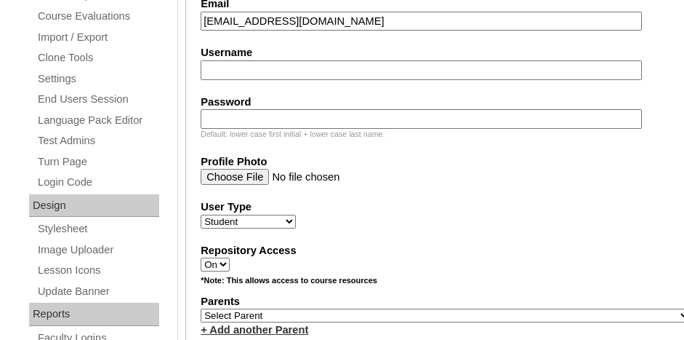
click at [289, 308] on select "Select Parent , Fautanu, Ma 1, 1 23-24 accountMorgan, Jason 6th Street Mennonit…" at bounding box center [446, 315] width 490 height 14
select select "37088"
click at [201, 308] on select "Select Parent , Fautanu, Ma 1, 1 23-24 accountMorgan, Jason 6th Street Mennonit…" at bounding box center [446, 315] width 490 height 14
click at [437, 259] on div "Repository Access On Off" at bounding box center [446, 257] width 490 height 29
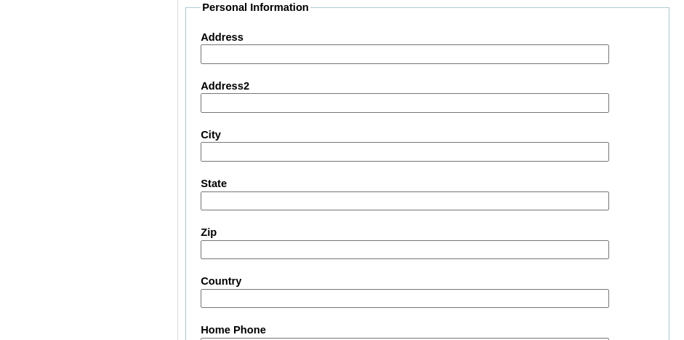
scroll to position [1906, 0]
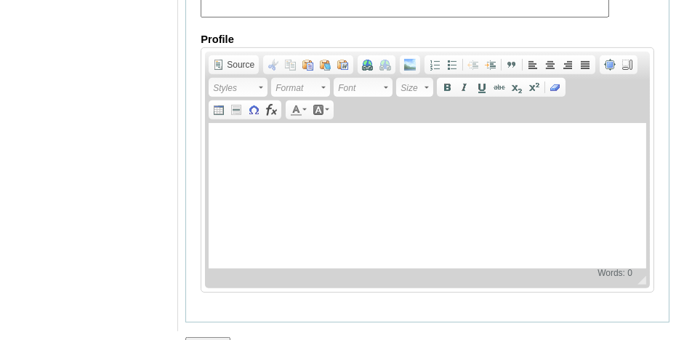
click at [214, 337] on input "Submit" at bounding box center [207, 345] width 45 height 16
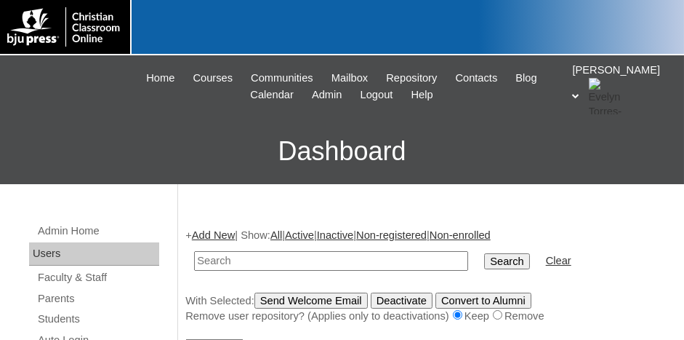
paste input "719085"
type input "719085st02"
click at [484, 253] on input "Search" at bounding box center [506, 261] width 45 height 16
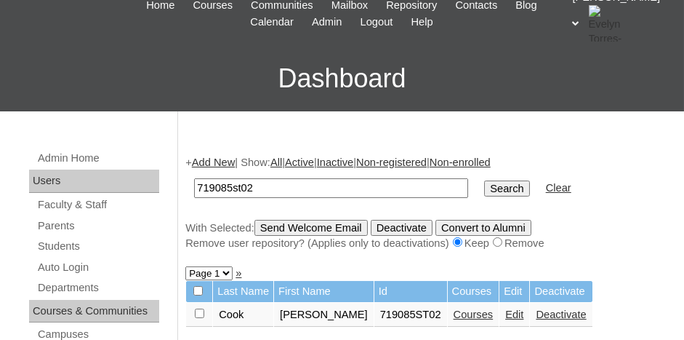
scroll to position [145, 0]
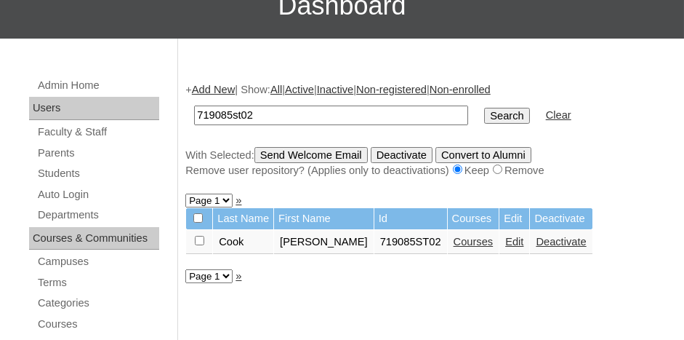
click at [454, 241] on link "Courses" at bounding box center [474, 242] width 40 height 12
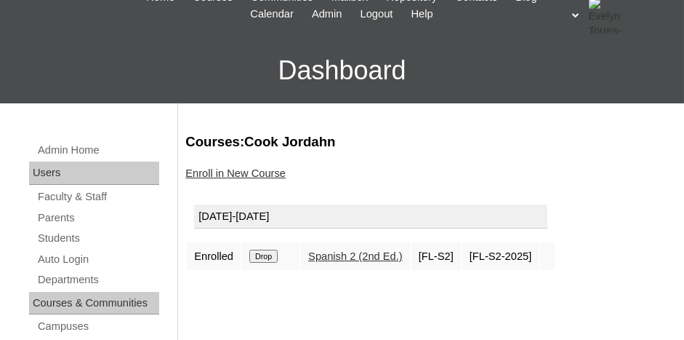
scroll to position [218, 0]
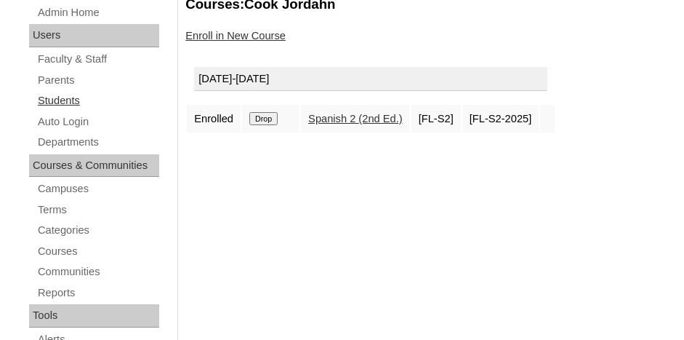
click at [65, 95] on link "Students" at bounding box center [97, 101] width 123 height 18
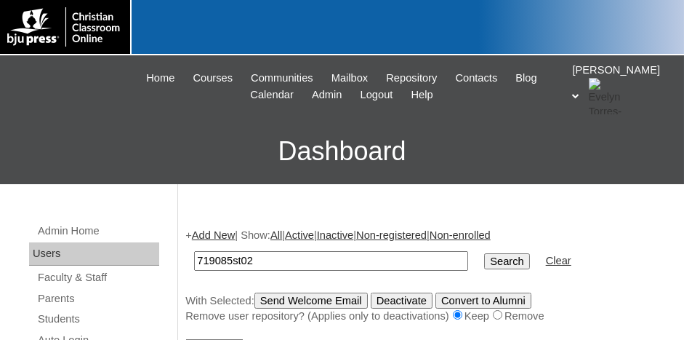
type input "719085st02"
click at [484, 253] on input "Search" at bounding box center [506, 261] width 45 height 16
click at [303, 292] on input "Send Welcome Email" at bounding box center [311, 300] width 113 height 16
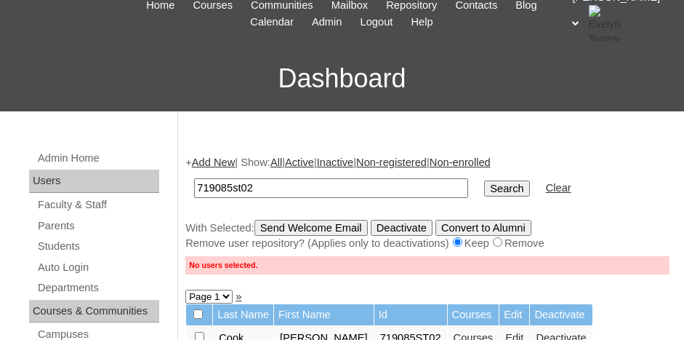
scroll to position [145, 0]
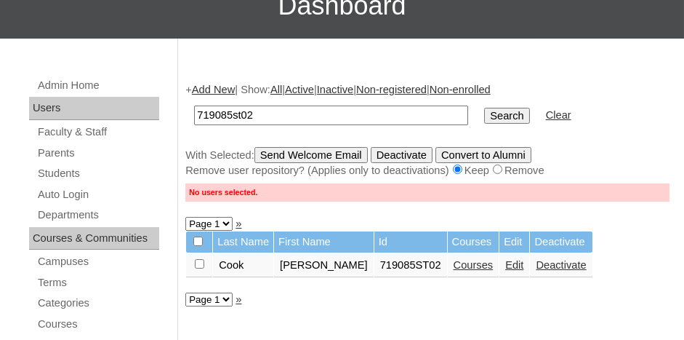
drag, startPoint x: 199, startPoint y: 260, endPoint x: 209, endPoint y: 255, distance: 11.7
click at [199, 260] on input "checkbox" at bounding box center [199, 263] width 9 height 9
checkbox input "true"
drag, startPoint x: 295, startPoint y: 158, endPoint x: 284, endPoint y: 157, distance: 10.9
click at [295, 158] on input "Send Welcome Email" at bounding box center [311, 155] width 113 height 16
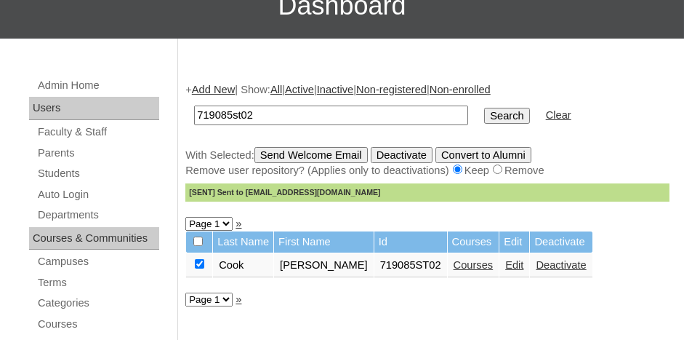
click at [215, 87] on link "Add New" at bounding box center [213, 90] width 43 height 12
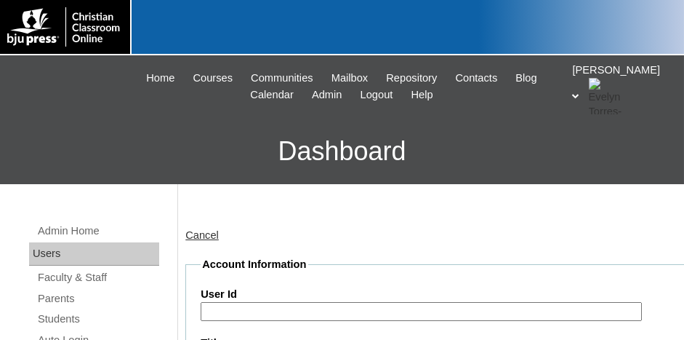
click at [235, 308] on input "User Id" at bounding box center [421, 312] width 441 height 20
paste input "719085"
type input "719085ST03"
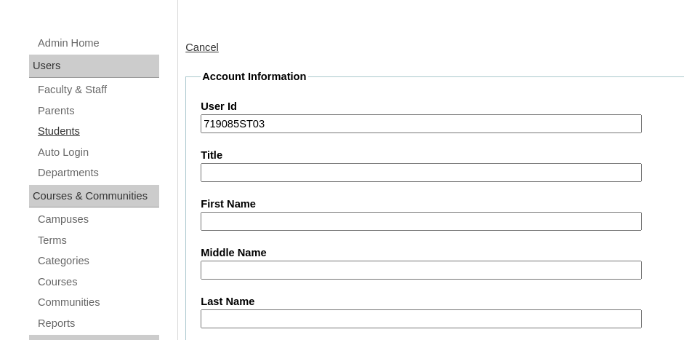
drag, startPoint x: 65, startPoint y: 124, endPoint x: 127, endPoint y: 124, distance: 61.8
click at [65, 124] on link "Students" at bounding box center [97, 131] width 123 height 18
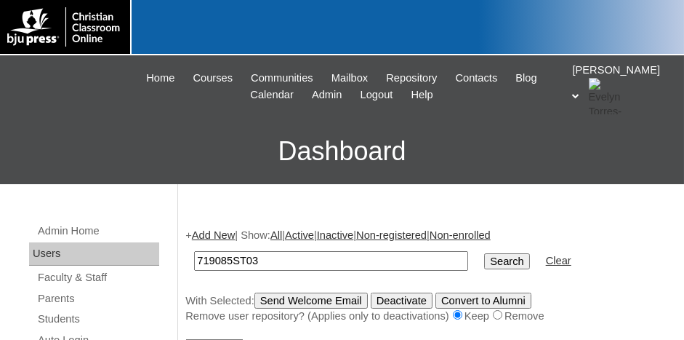
type input "719085ST03"
click at [484, 253] on input "Search" at bounding box center [506, 261] width 45 height 16
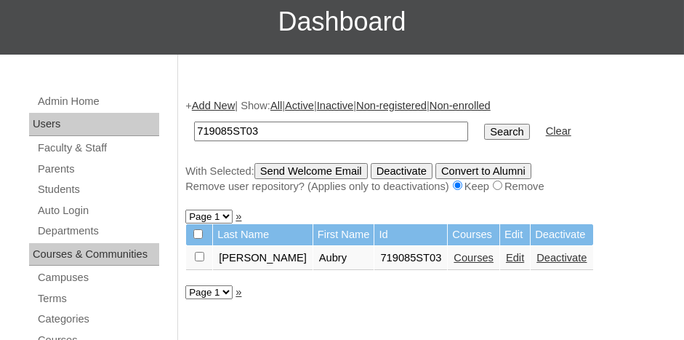
scroll to position [145, 0]
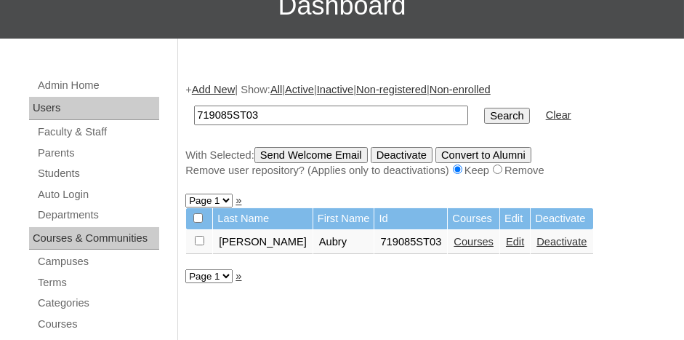
click at [454, 241] on link "Courses" at bounding box center [474, 242] width 40 height 12
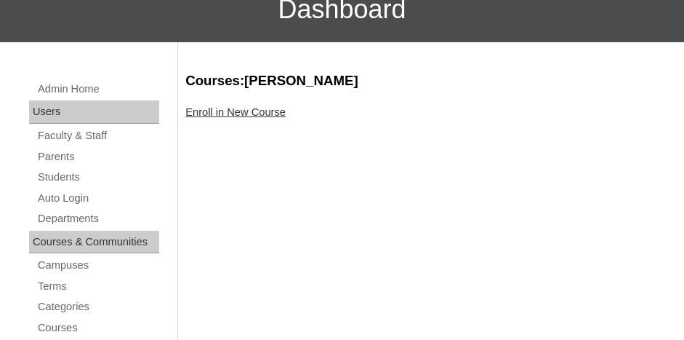
scroll to position [145, 0]
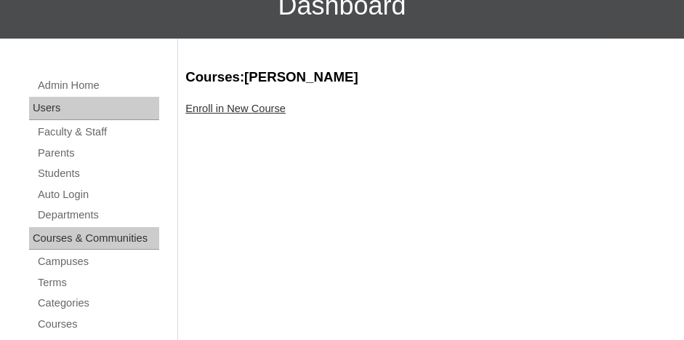
click at [247, 110] on link "Enroll in New Course" at bounding box center [235, 109] width 100 height 12
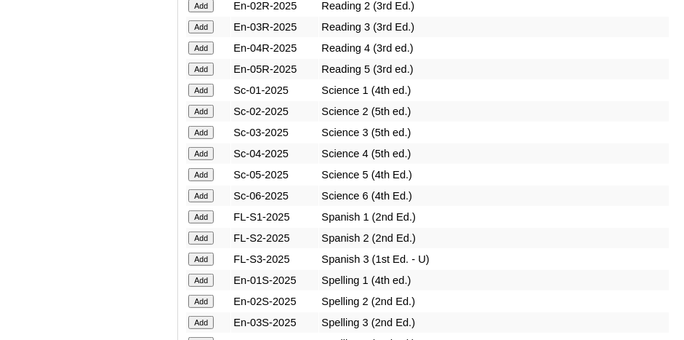
scroll to position [1891, 0]
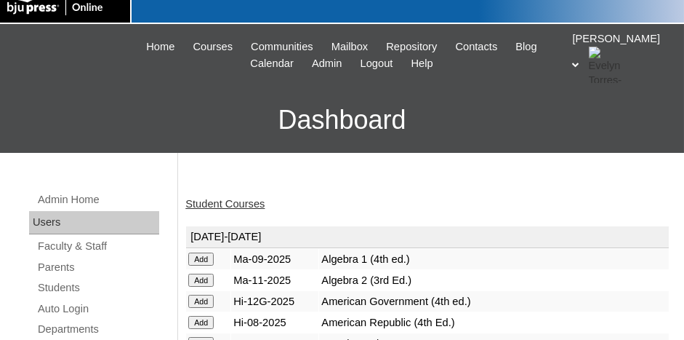
scroll to position [73, 0]
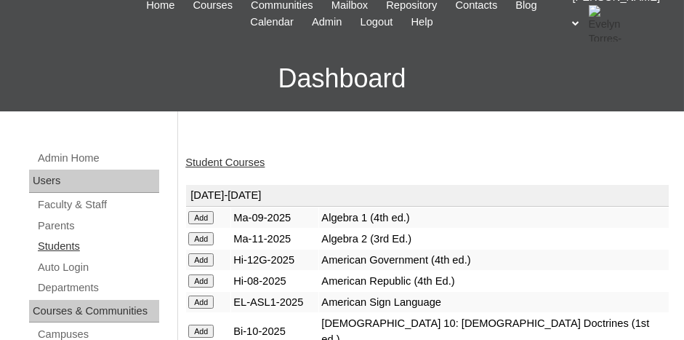
click at [61, 243] on link "Students" at bounding box center [97, 246] width 123 height 18
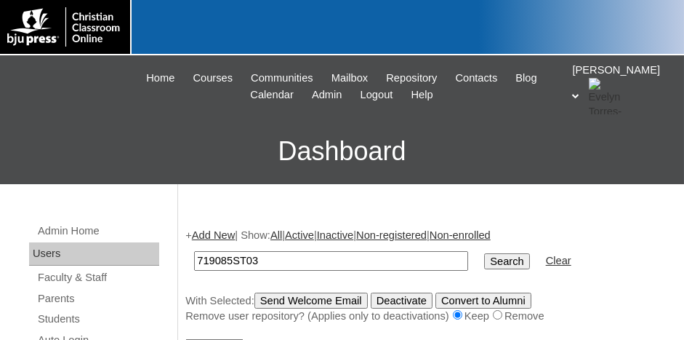
type input "719085ST03"
click at [484, 253] on input "Search" at bounding box center [506, 261] width 45 height 16
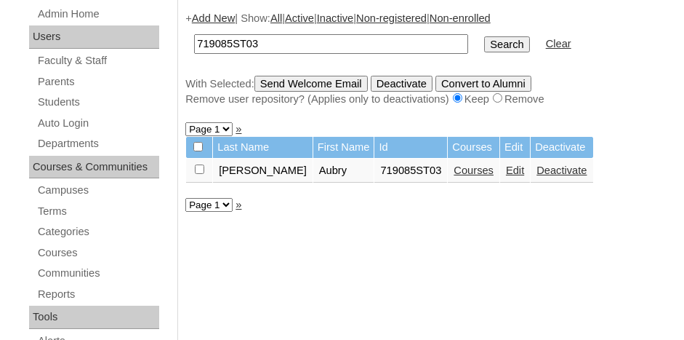
scroll to position [218, 0]
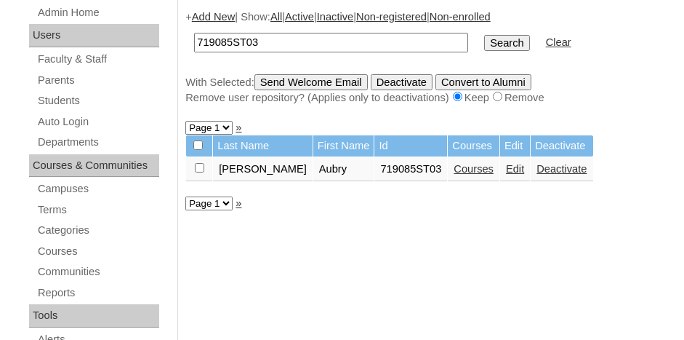
drag, startPoint x: 196, startPoint y: 167, endPoint x: 207, endPoint y: 153, distance: 17.0
click at [197, 167] on input "checkbox" at bounding box center [199, 167] width 9 height 9
checkbox input "true"
click at [305, 76] on input "Send Welcome Email" at bounding box center [311, 82] width 113 height 16
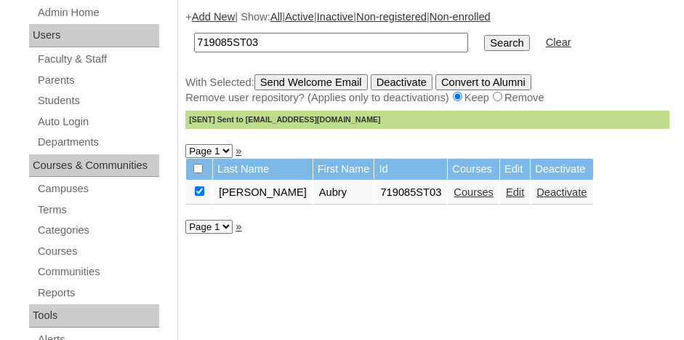
click at [215, 19] on link "Add New" at bounding box center [213, 17] width 43 height 12
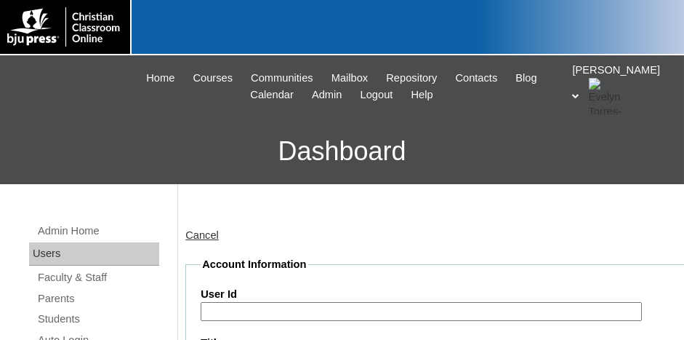
click at [230, 303] on input "User Id" at bounding box center [421, 312] width 441 height 20
paste input "719085"
type input "719085ST04"
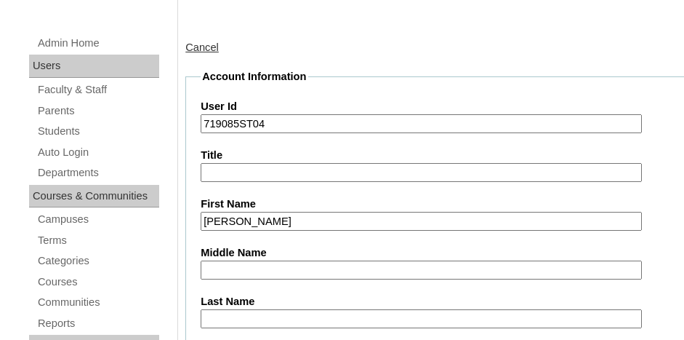
type input "Amelia"
type input "Moll"
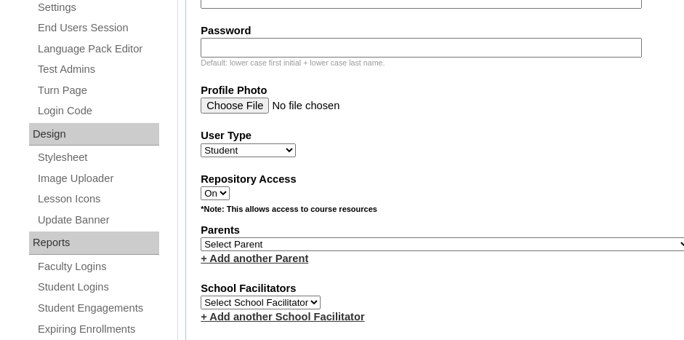
scroll to position [671, 0]
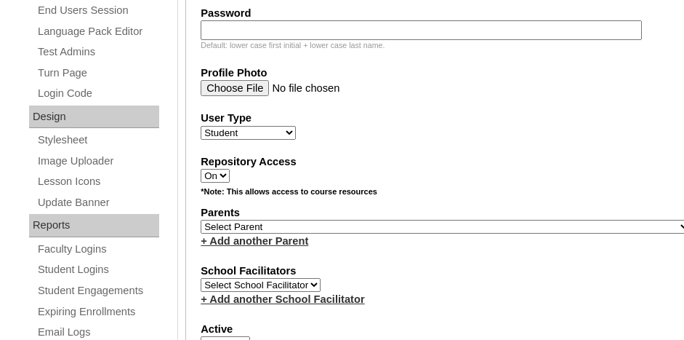
type input "amoll@eagleridgechristian.org"
click at [226, 220] on select "Select Parent , Fautanu, Ma 1, 1 23-24 accountMorgan, Jason 6th Street Mennonit…" at bounding box center [446, 227] width 490 height 14
select select "37088"
click at [201, 220] on select "Select Parent , Fautanu, Ma 1, 1 23-24 accountMorgan, Jason 6th Street Mennonit…" at bounding box center [446, 227] width 490 height 14
click at [454, 270] on div "School Facilitators Select School Facilitator + Add another School Facilitator" at bounding box center [446, 285] width 490 height 44
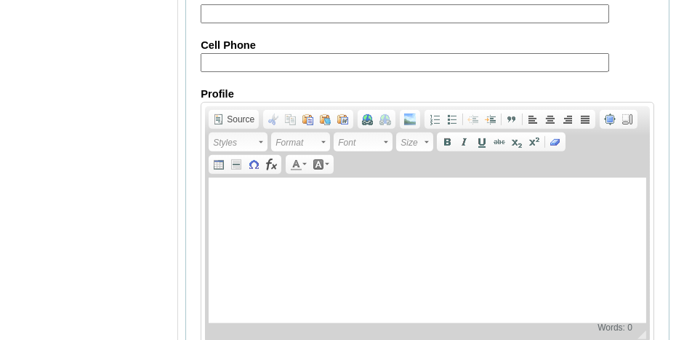
scroll to position [1906, 0]
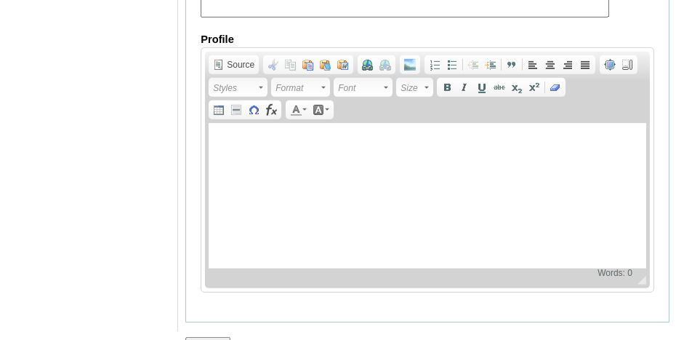
click at [209, 337] on input "Submit" at bounding box center [207, 345] width 45 height 16
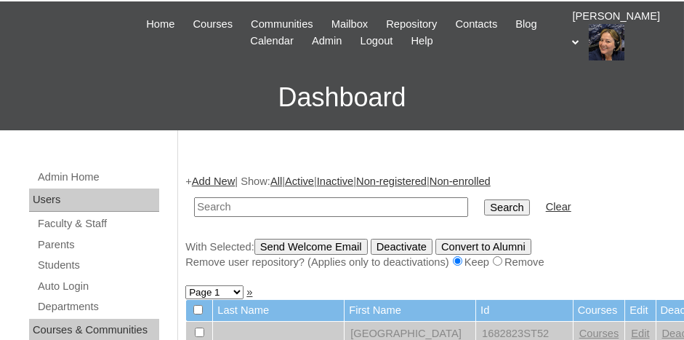
scroll to position [73, 0]
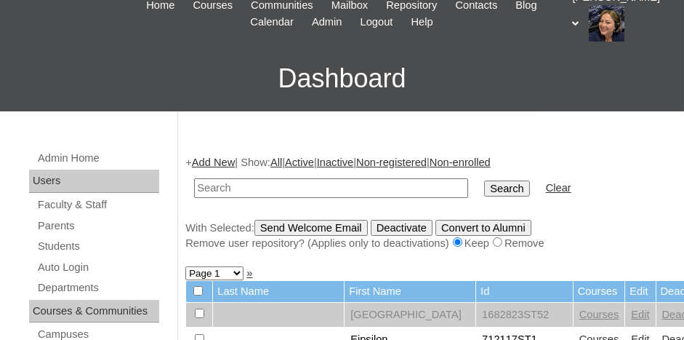
click at [224, 184] on input "text" at bounding box center [331, 188] width 274 height 20
paste input "719085"
type input "719085st05"
click at [484, 180] on input "Search" at bounding box center [506, 188] width 45 height 16
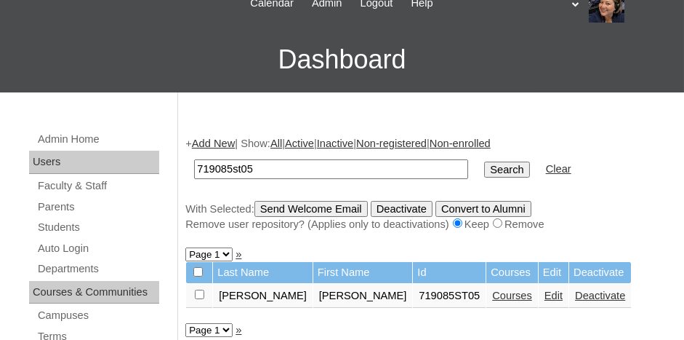
scroll to position [145, 0]
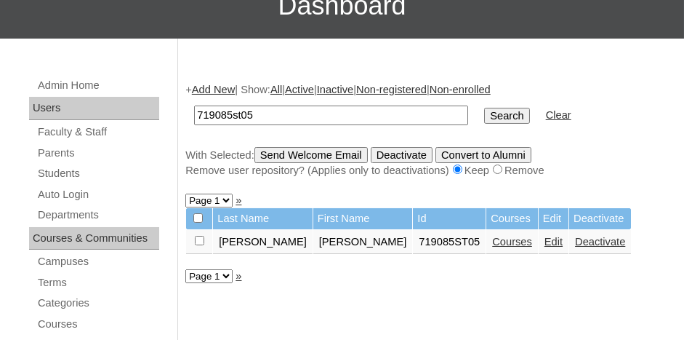
click at [492, 241] on link "Courses" at bounding box center [512, 242] width 40 height 12
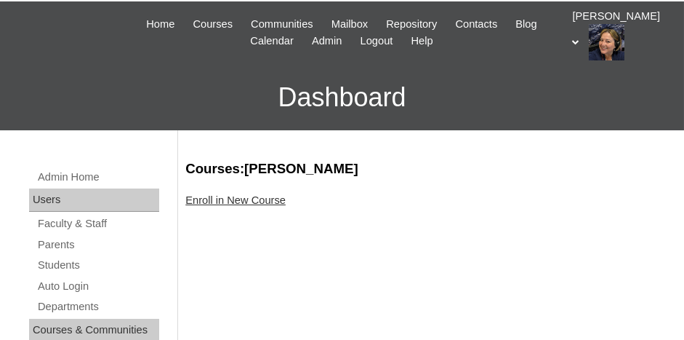
scroll to position [73, 0]
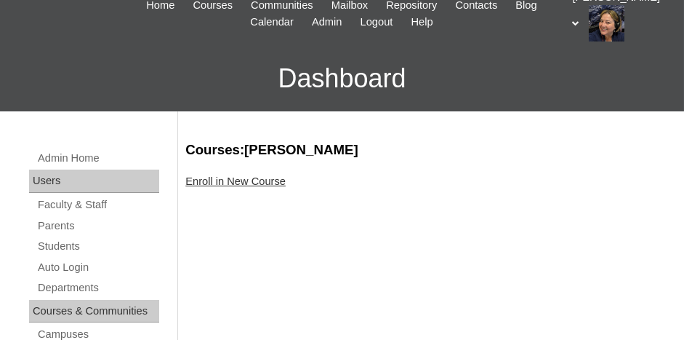
click at [247, 182] on link "Enroll in New Course" at bounding box center [235, 181] width 100 height 12
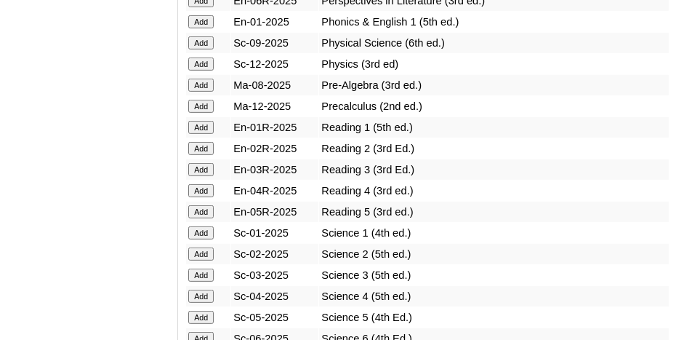
scroll to position [1745, 0]
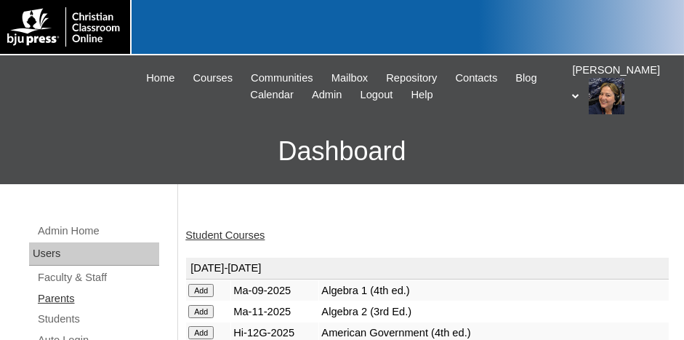
drag, startPoint x: 57, startPoint y: 319, endPoint x: 79, endPoint y: 302, distance: 26.9
click at [57, 319] on link "Students" at bounding box center [97, 319] width 123 height 18
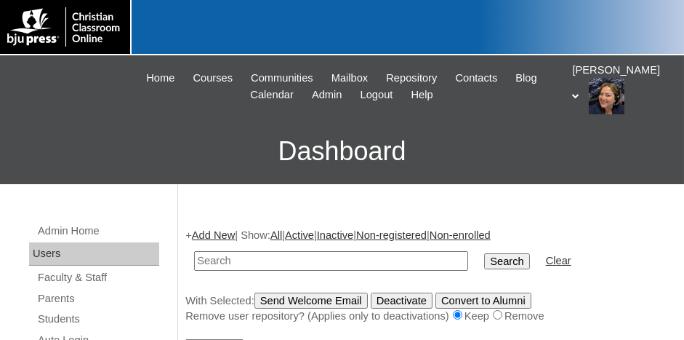
drag, startPoint x: 249, startPoint y: 265, endPoint x: 263, endPoint y: 272, distance: 15.3
click at [256, 268] on input "text" at bounding box center [331, 261] width 274 height 20
type input "719085st05"
click at [484, 253] on input "Search" at bounding box center [506, 261] width 45 height 16
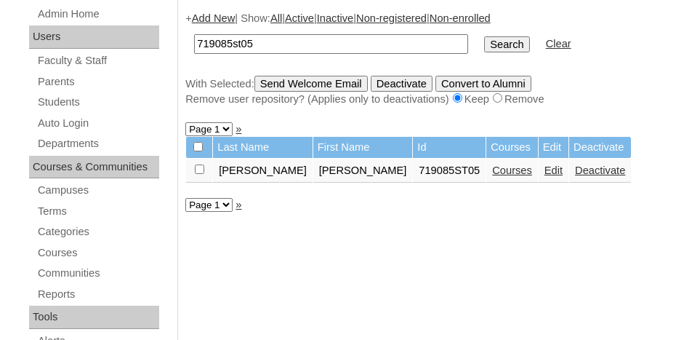
scroll to position [218, 0]
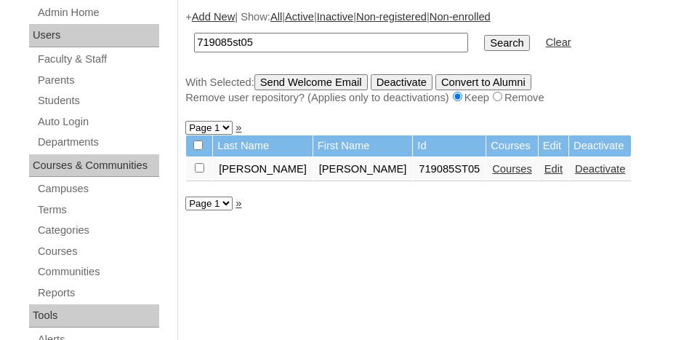
click at [205, 164] on td at bounding box center [199, 169] width 26 height 25
click at [196, 163] on input "checkbox" at bounding box center [199, 167] width 9 height 9
checkbox input "true"
click at [327, 84] on input "Send Welcome Email" at bounding box center [311, 82] width 113 height 16
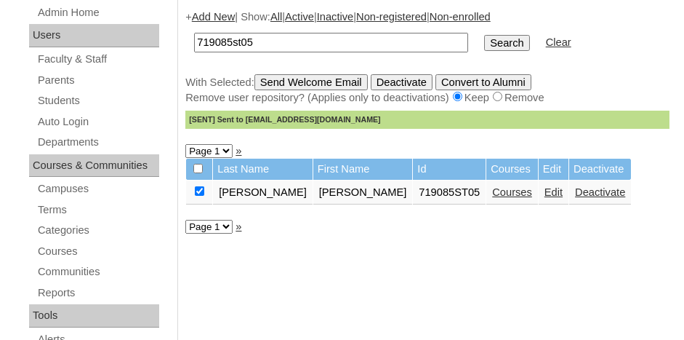
click at [276, 37] on input "719085st05" at bounding box center [331, 43] width 274 height 20
type input "719085st06"
click at [484, 35] on input "Search" at bounding box center [506, 43] width 45 height 16
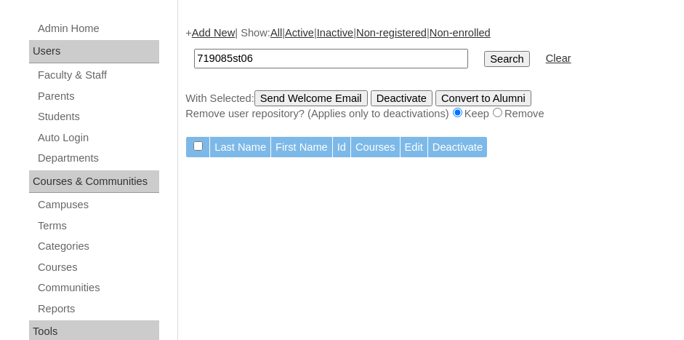
scroll to position [145, 0]
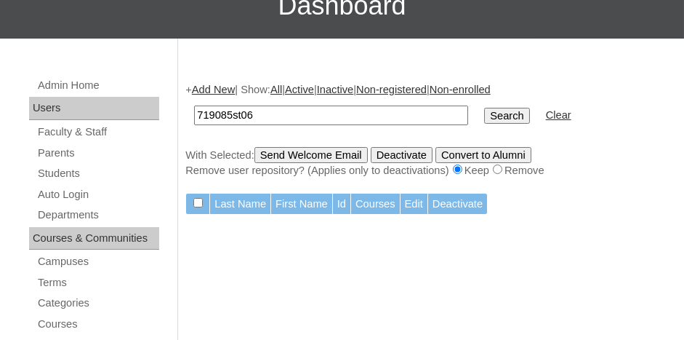
click at [484, 113] on input "Search" at bounding box center [506, 116] width 45 height 16
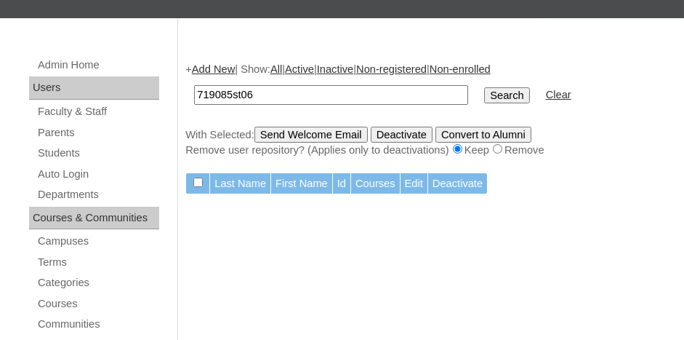
scroll to position [218, 0]
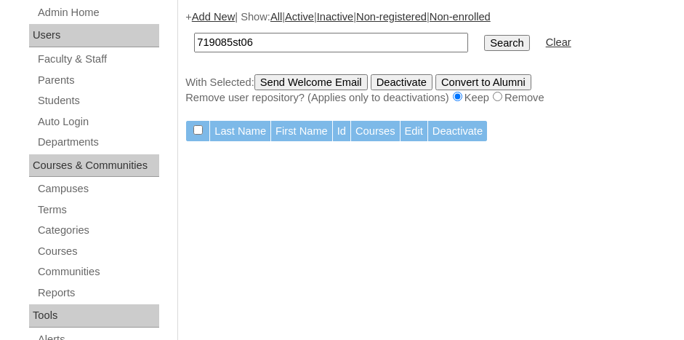
click at [269, 38] on input "719085st06" at bounding box center [331, 43] width 274 height 20
type input "719085st"
click at [484, 35] on input "Search" at bounding box center [506, 43] width 45 height 16
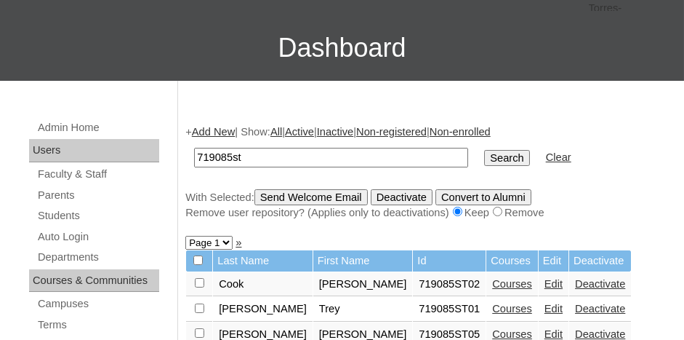
scroll to position [145, 0]
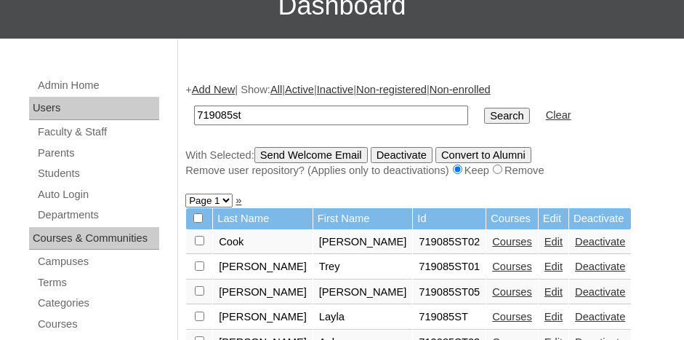
click at [484, 109] on input "Search" at bounding box center [506, 116] width 45 height 16
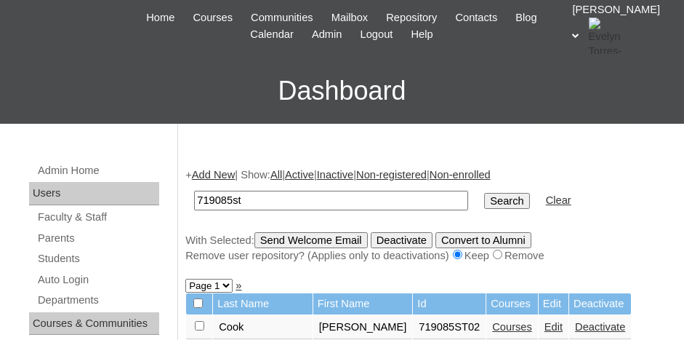
scroll to position [218, 0]
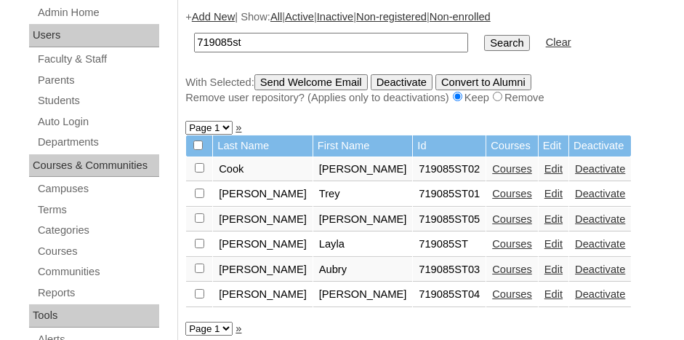
click at [545, 240] on link "Edit" at bounding box center [554, 244] width 18 height 12
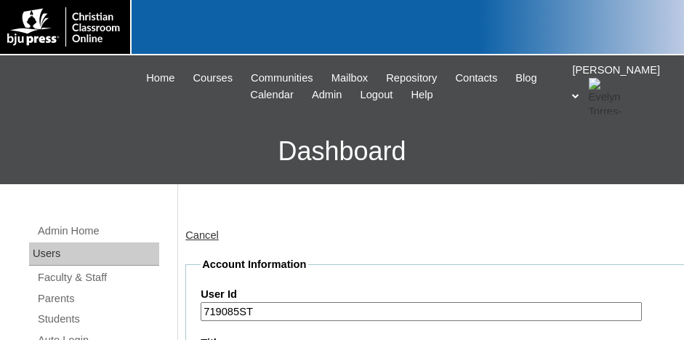
click at [265, 308] on input "719085ST" at bounding box center [421, 312] width 441 height 20
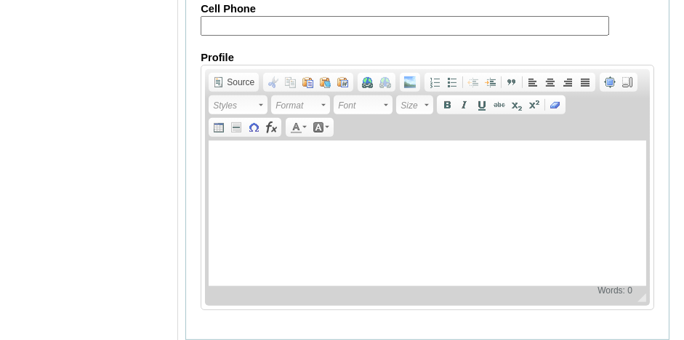
scroll to position [1907, 0]
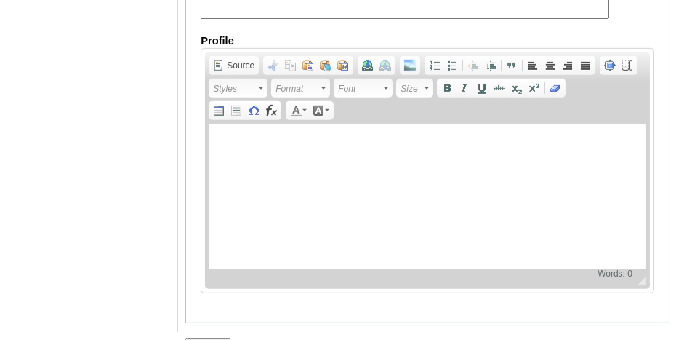
type input "719085ST06"
click at [212, 337] on input "Submit" at bounding box center [207, 345] width 45 height 16
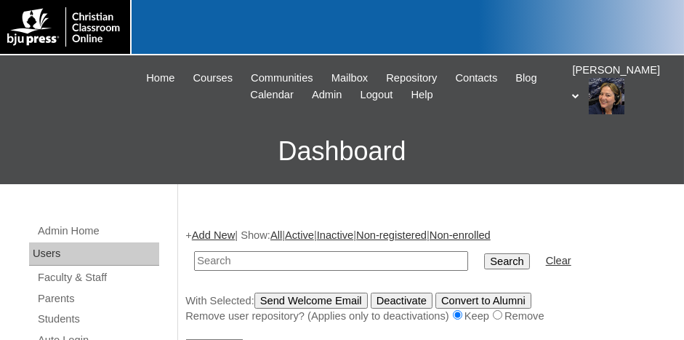
click at [317, 255] on input "text" at bounding box center [331, 261] width 274 height 20
paste input "719085"
type input "719085st06"
click at [484, 253] on input "Search" at bounding box center [506, 261] width 45 height 16
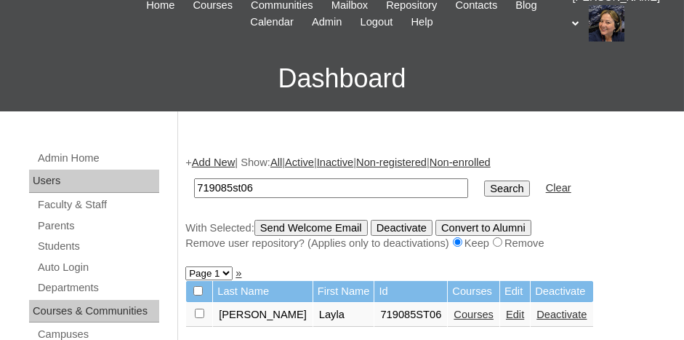
click at [201, 311] on input "checkbox" at bounding box center [199, 312] width 9 height 9
checkbox input "true"
click at [321, 225] on input "Send Welcome Email" at bounding box center [311, 228] width 113 height 16
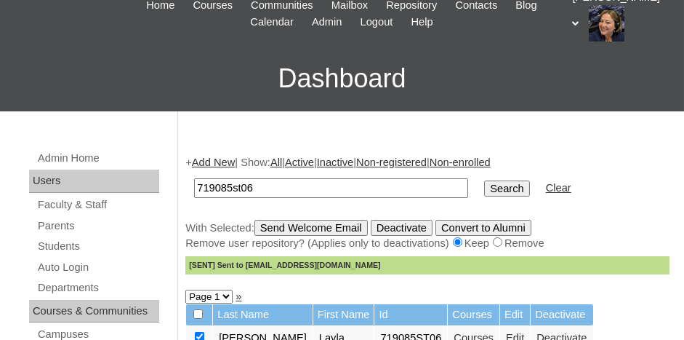
click at [211, 158] on link "Add New" at bounding box center [213, 162] width 43 height 12
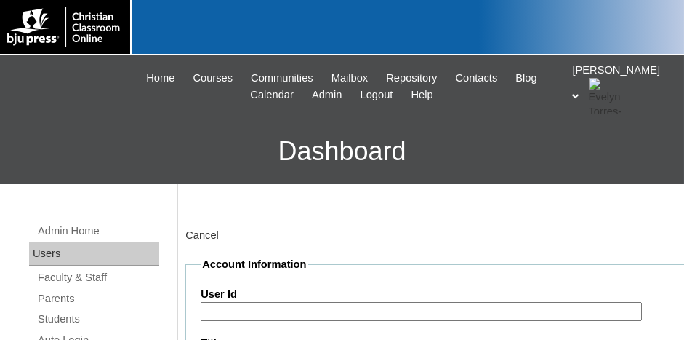
drag, startPoint x: 246, startPoint y: 317, endPoint x: 254, endPoint y: 314, distance: 8.5
click at [247, 316] on input "User Id" at bounding box center [421, 312] width 441 height 20
paste input "719085"
type input "719085ST09"
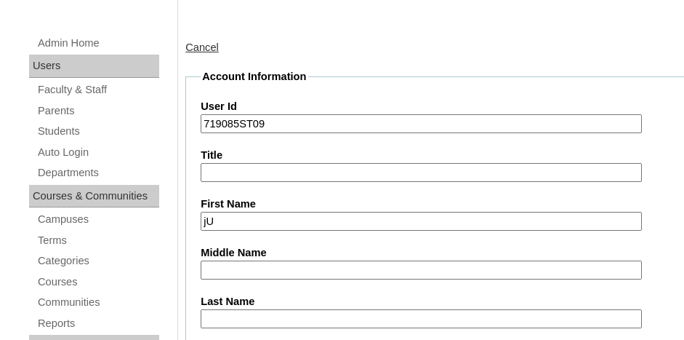
type input "j"
type input "Julia"
type input "[PERSON_NAME]"
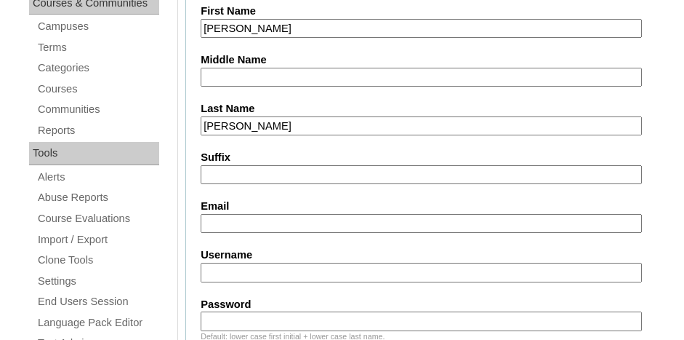
click at [248, 219] on input "Email" at bounding box center [421, 224] width 441 height 20
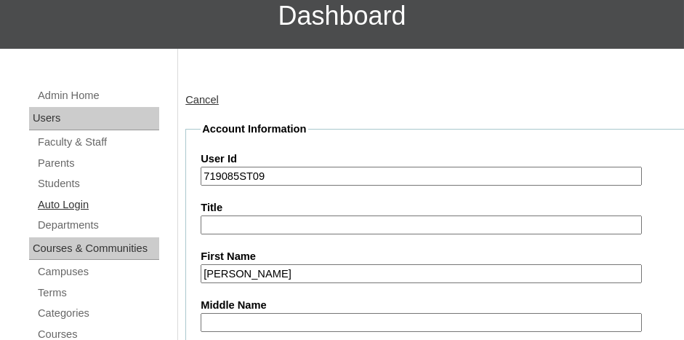
scroll to position [162, 0]
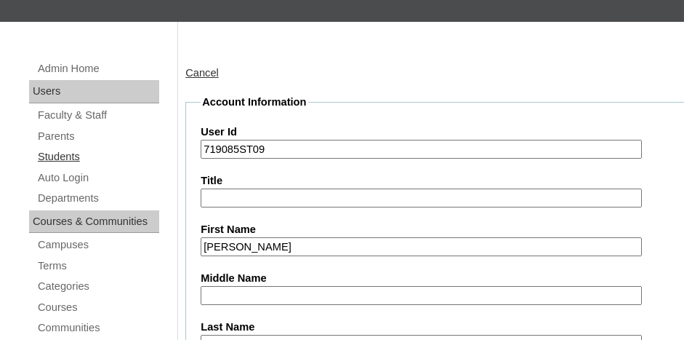
click at [63, 153] on link "Students" at bounding box center [97, 157] width 123 height 18
click at [73, 156] on link "Students" at bounding box center [97, 157] width 123 height 18
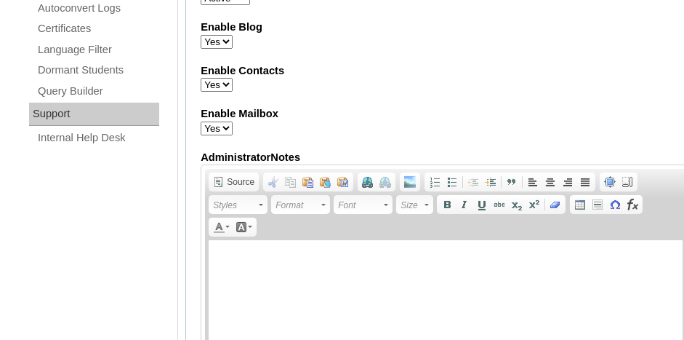
scroll to position [1035, 0]
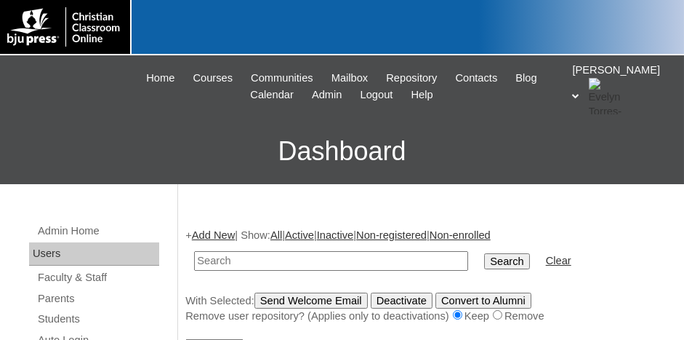
paste input "719085"
type input "719085st09"
click at [484, 253] on input "Search" at bounding box center [506, 261] width 45 height 16
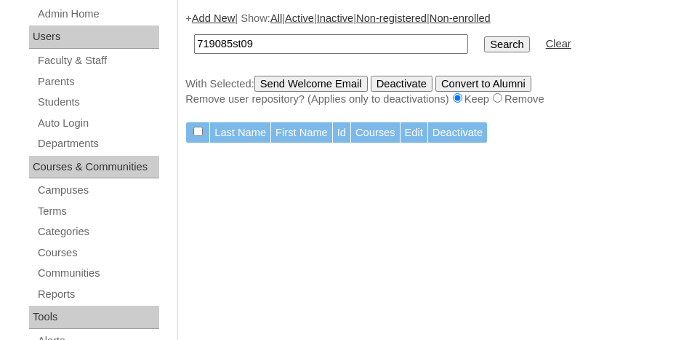
scroll to position [218, 0]
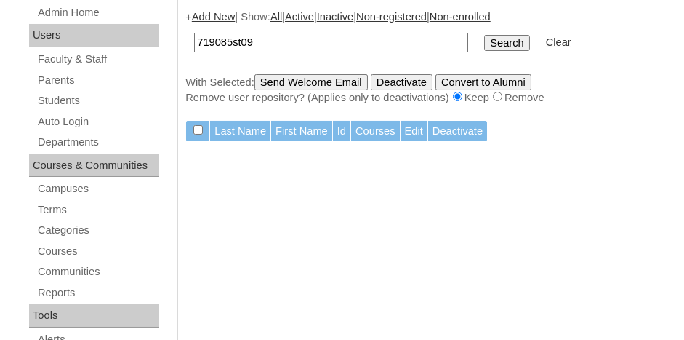
click at [484, 45] on input "Search" at bounding box center [506, 43] width 45 height 16
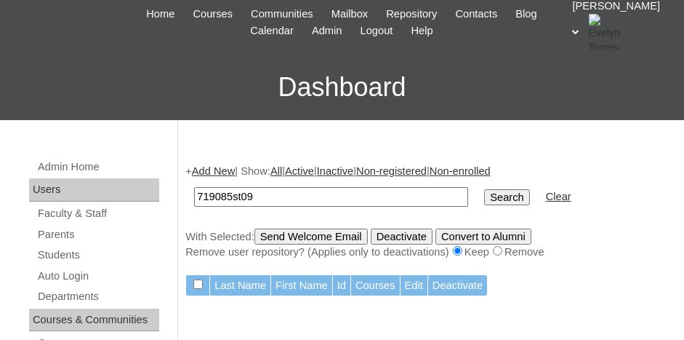
scroll to position [145, 0]
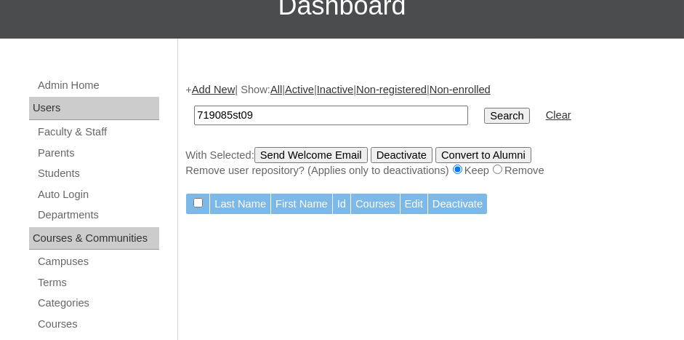
click at [229, 87] on link "Add New" at bounding box center [213, 90] width 43 height 12
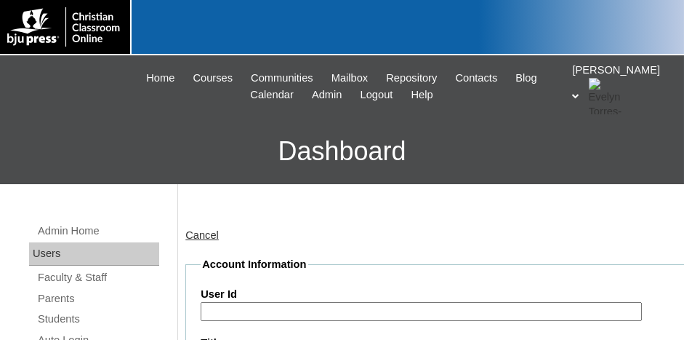
click at [281, 311] on input "User Id" at bounding box center [421, 312] width 441 height 20
paste input "719085"
type input "7"
click at [62, 316] on link "Students" at bounding box center [97, 319] width 123 height 18
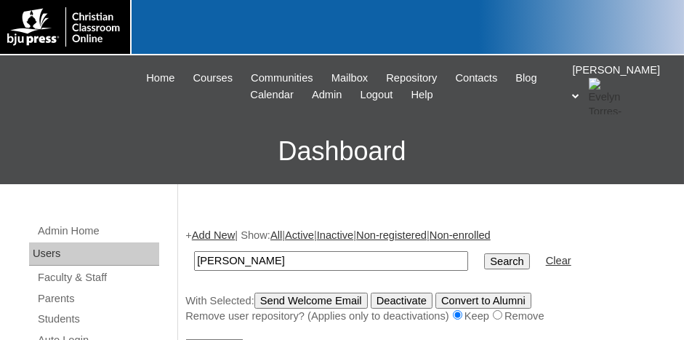
type input "[PERSON_NAME]"
click at [484, 253] on input "Search" at bounding box center [506, 261] width 45 height 16
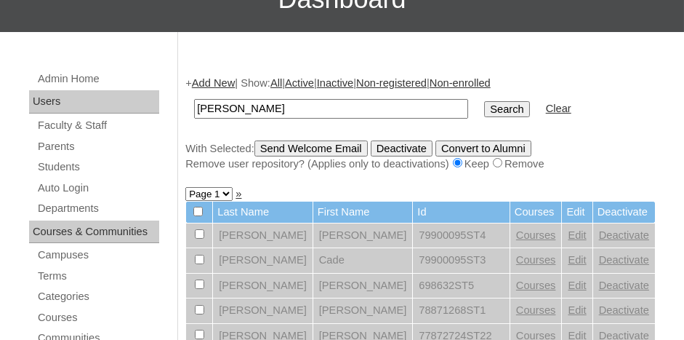
scroll to position [201, 0]
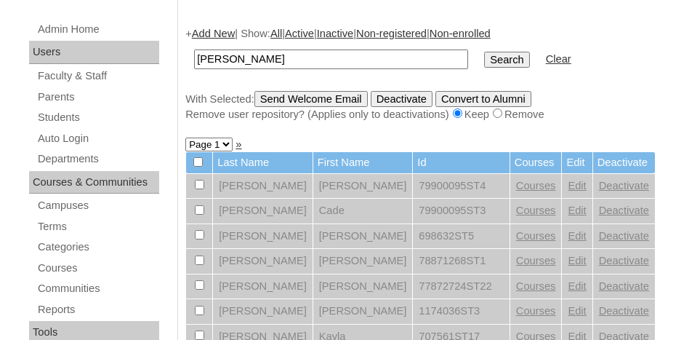
click at [251, 55] on input "[PERSON_NAME]" at bounding box center [331, 59] width 274 height 20
type input "[PERSON_NAME]"
click at [484, 52] on input "Search" at bounding box center [506, 60] width 45 height 16
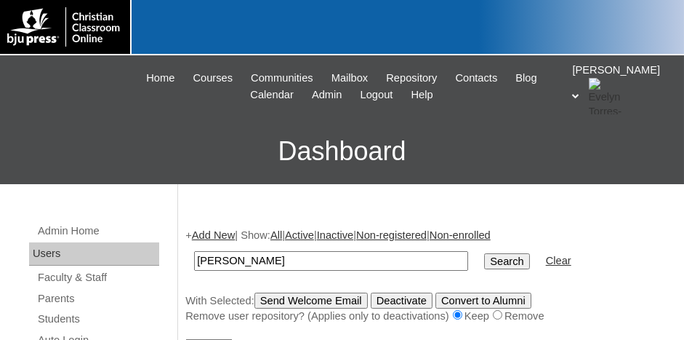
click at [212, 233] on link "Add New" at bounding box center [213, 235] width 43 height 12
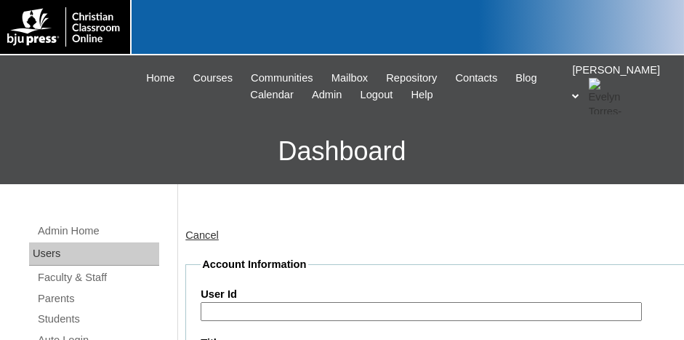
click at [288, 312] on input "User Id" at bounding box center [421, 312] width 441 height 20
paste input "719085"
type input "719085"
click at [51, 318] on link "Students" at bounding box center [97, 319] width 123 height 18
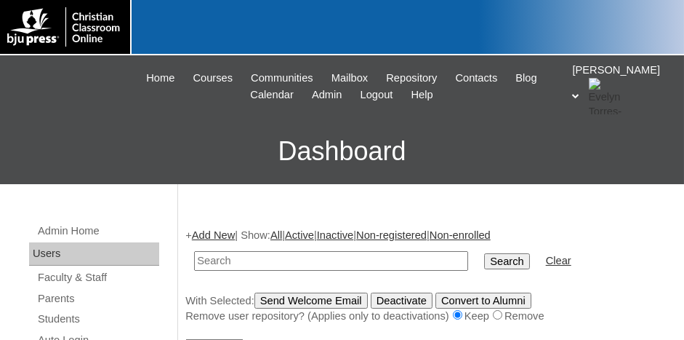
type input "S"
type input "719085"
click at [484, 253] on input "Search" at bounding box center [506, 261] width 45 height 16
click at [215, 239] on link "Add New" at bounding box center [213, 235] width 43 height 12
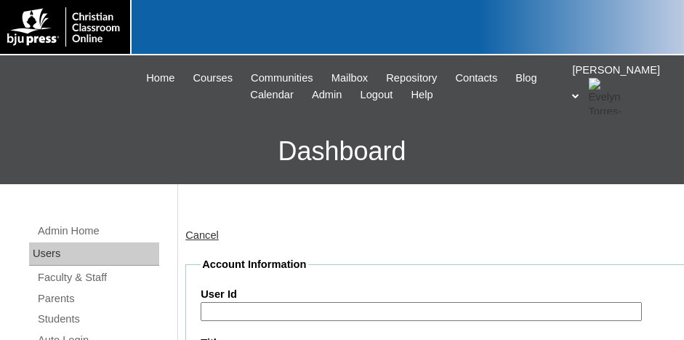
click at [301, 309] on input "User Id" at bounding box center [421, 312] width 441 height 20
paste input "719085"
drag, startPoint x: 270, startPoint y: 309, endPoint x: 219, endPoint y: 309, distance: 50.9
click at [203, 310] on input "719085ST09" at bounding box center [421, 312] width 441 height 20
type input "719085ST09"
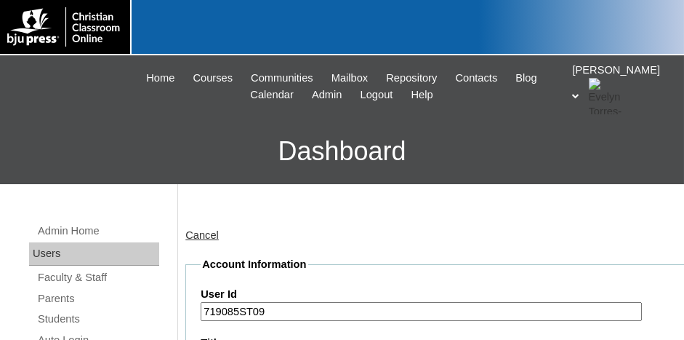
click at [315, 287] on label "User Id" at bounding box center [446, 294] width 490 height 15
click at [315, 302] on input "719085ST09" at bounding box center [421, 312] width 441 height 20
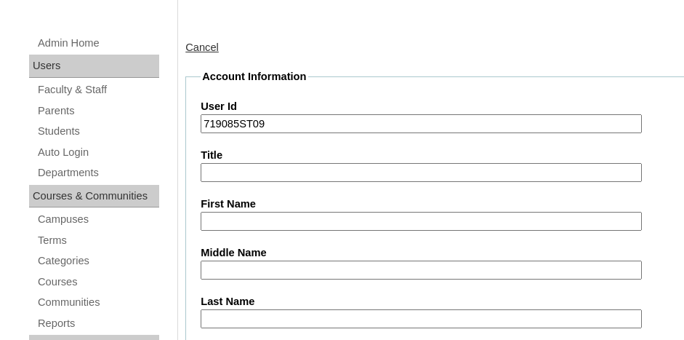
click at [359, 217] on input "First Name" at bounding box center [421, 222] width 441 height 20
type input "Julia"
type input "p"
type input "Peters"
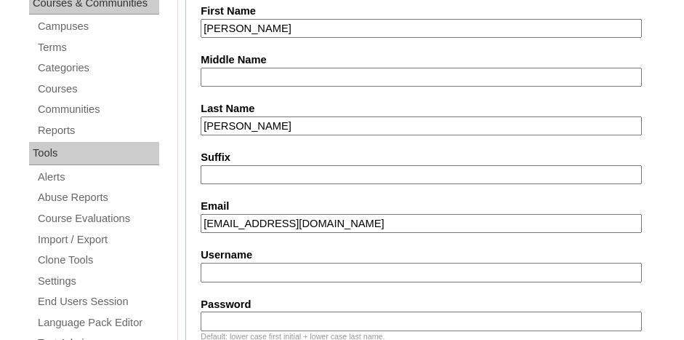
type input "jpeters@eagleridgechristian.org"
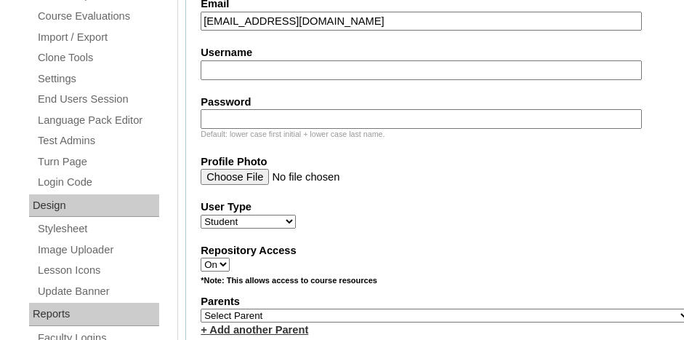
click at [321, 296] on div "Parents Select Parent , Fautanu, Ma 1, 1 23-24 accountMorgan, Jason 6th Street …" at bounding box center [446, 316] width 490 height 44
click at [201, 308] on select "Select Parent , [GEOGRAPHIC_DATA], Ma 1, 1 23-24 accountMorgan, [PERSON_NAME] 6…" at bounding box center [446, 315] width 490 height 14
select select "37088"
drag, startPoint x: 352, startPoint y: 307, endPoint x: 360, endPoint y: 307, distance: 8.0
click at [352, 308] on select "Select Parent , [GEOGRAPHIC_DATA], Ma 1, 1 23-24 accountMorgan, [PERSON_NAME] 6…" at bounding box center [446, 315] width 490 height 14
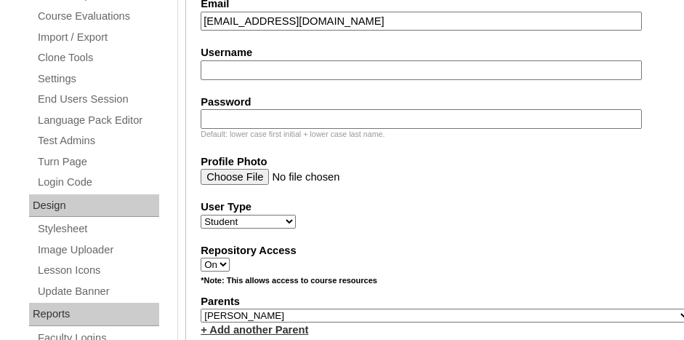
click at [372, 322] on div "+ Add another Parent" at bounding box center [446, 329] width 490 height 15
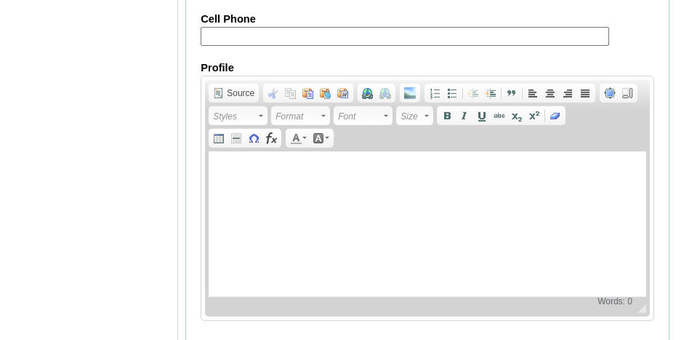
scroll to position [1918, 0]
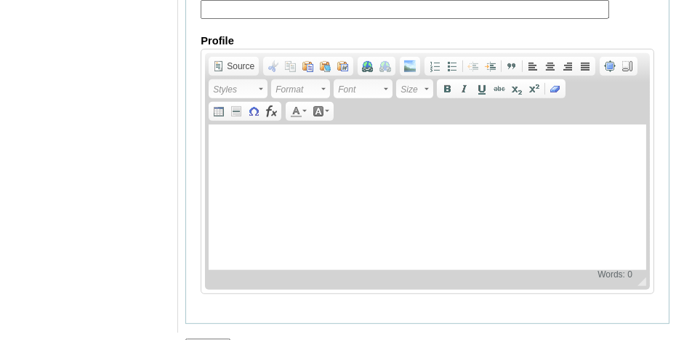
click at [217, 338] on input "Submit" at bounding box center [207, 346] width 45 height 16
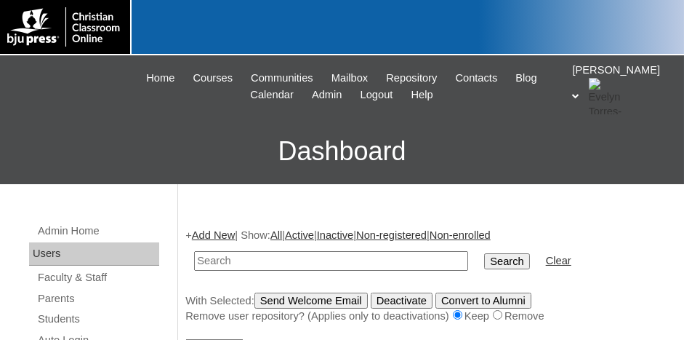
paste input "719085ST09"
type input "719085ST09"
click at [484, 257] on input "Search" at bounding box center [506, 261] width 45 height 16
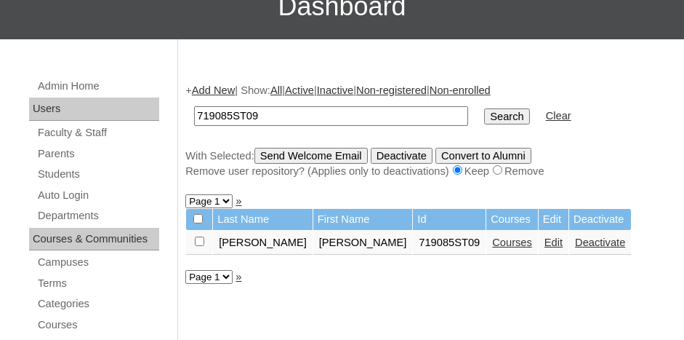
scroll to position [145, 0]
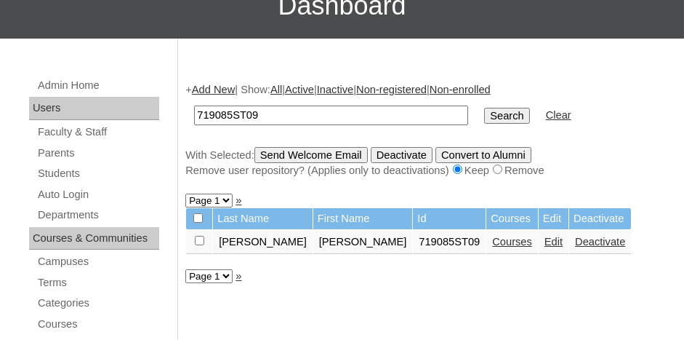
click at [273, 109] on input "719085ST09" at bounding box center [331, 115] width 274 height 20
type input "719085ST07"
click at [484, 108] on input "Search" at bounding box center [506, 116] width 45 height 16
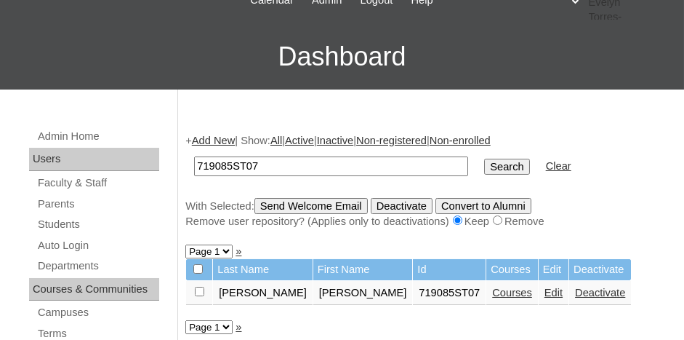
scroll to position [145, 0]
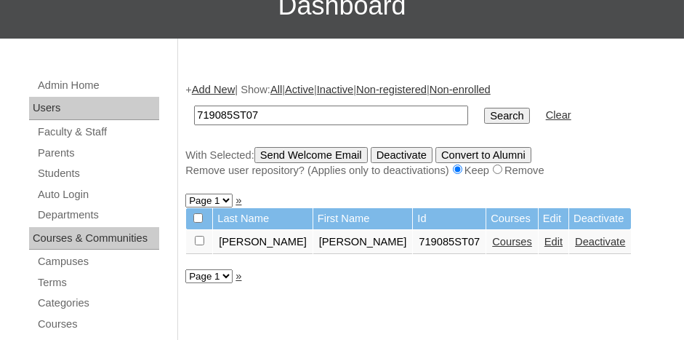
click at [492, 238] on link "Courses" at bounding box center [512, 242] width 40 height 12
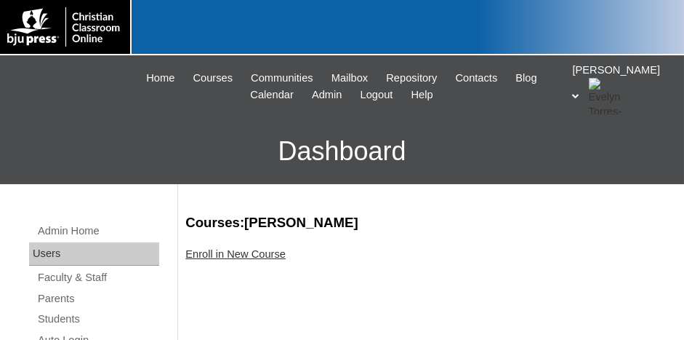
click at [256, 253] on link "Enroll in New Course" at bounding box center [235, 254] width 100 height 12
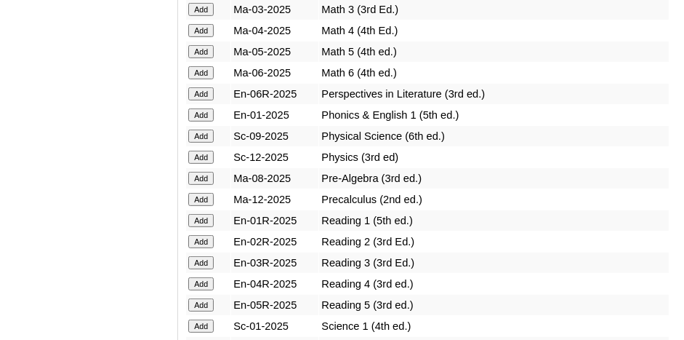
scroll to position [1745, 0]
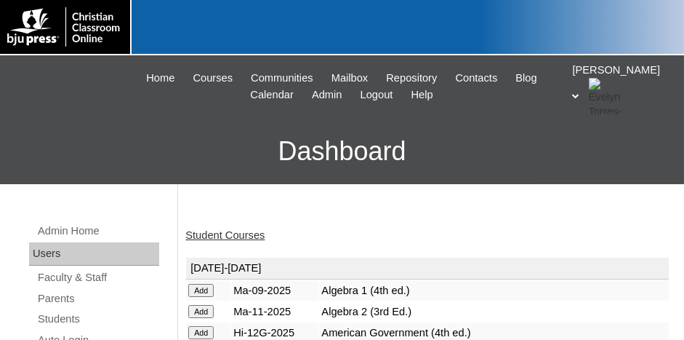
click at [226, 236] on link "Student Courses" at bounding box center [224, 235] width 79 height 12
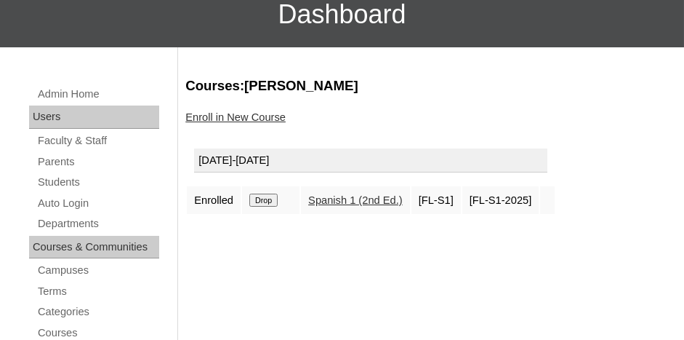
scroll to position [145, 0]
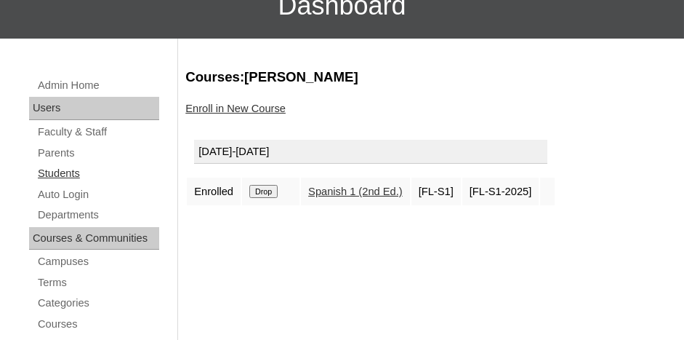
click at [66, 168] on link "Students" at bounding box center [97, 173] width 123 height 18
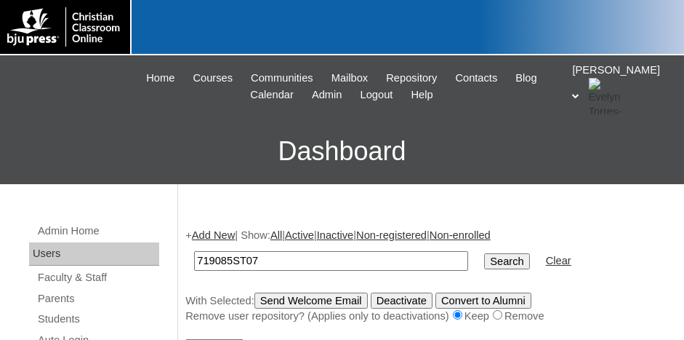
type input "719085ST07"
click at [484, 253] on input "Search" at bounding box center [506, 261] width 45 height 16
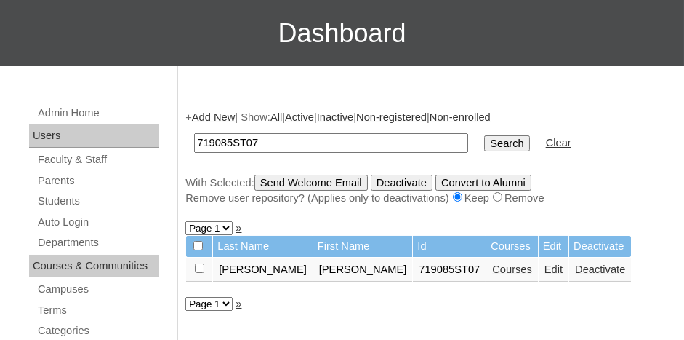
scroll to position [145, 0]
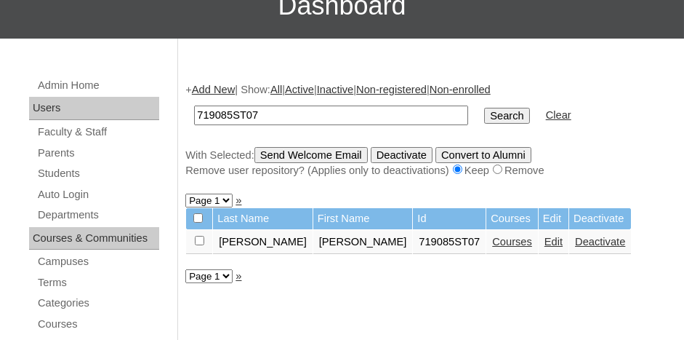
click at [195, 236] on input "checkbox" at bounding box center [199, 240] width 9 height 9
checkbox input "true"
drag, startPoint x: 288, startPoint y: 150, endPoint x: 302, endPoint y: 153, distance: 14.3
click at [288, 151] on input "Send Welcome Email" at bounding box center [311, 155] width 113 height 16
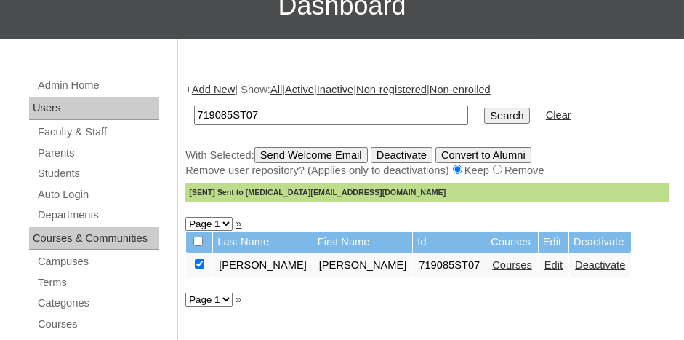
click at [220, 91] on link "Add New" at bounding box center [213, 90] width 43 height 12
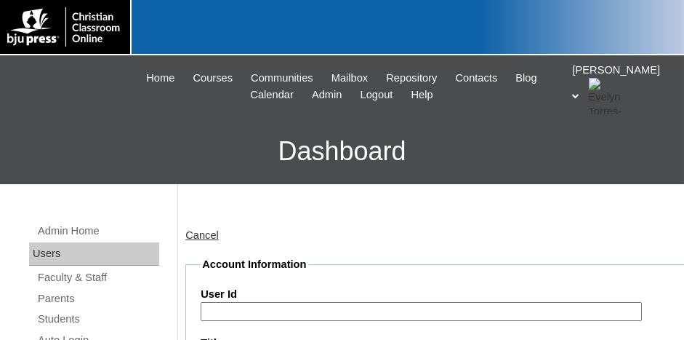
drag, startPoint x: 249, startPoint y: 308, endPoint x: 265, endPoint y: 308, distance: 15.3
click at [253, 308] on input "User Id" at bounding box center [421, 312] width 441 height 20
paste input "719085ST09"
type input "719085ST08"
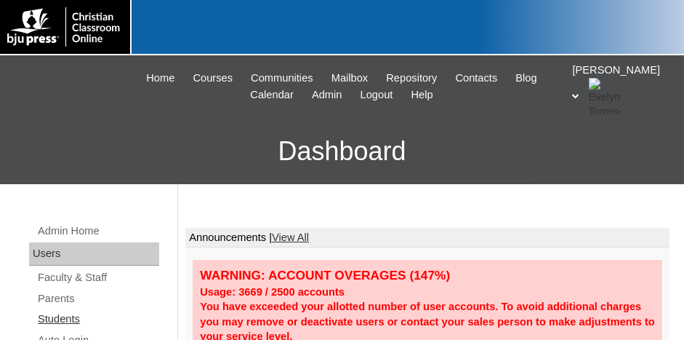
click at [72, 320] on link "Students" at bounding box center [97, 319] width 123 height 18
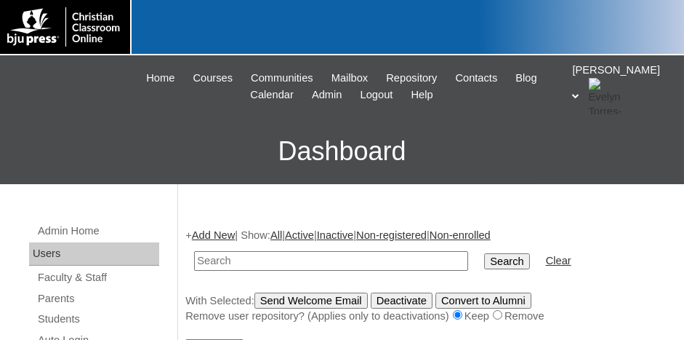
click at [217, 235] on link "Add New" at bounding box center [213, 235] width 43 height 12
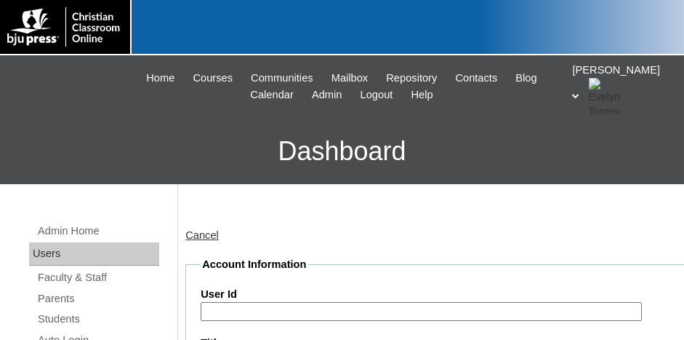
click at [250, 311] on input "User Id" at bounding box center [421, 312] width 441 height 20
type input "v"
paste input "719085ST09"
type input "719085ST08"
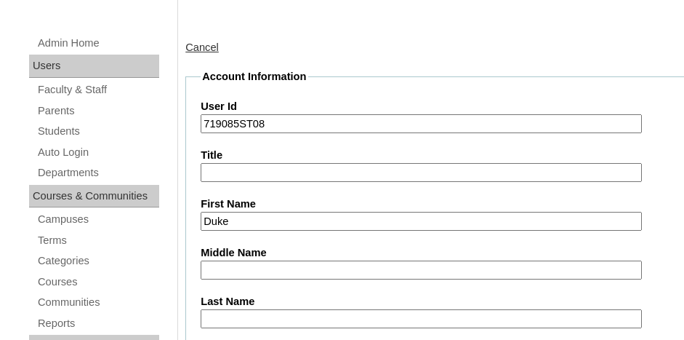
type input "Duke"
type input "[PERSON_NAME]"
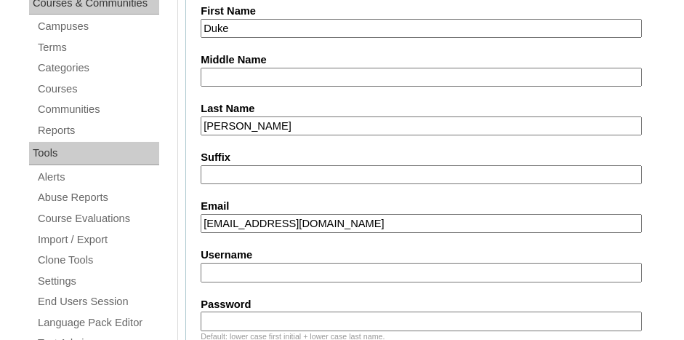
type input "[EMAIL_ADDRESS][DOMAIN_NAME]"
click at [409, 263] on input "Username" at bounding box center [421, 273] width 441 height 20
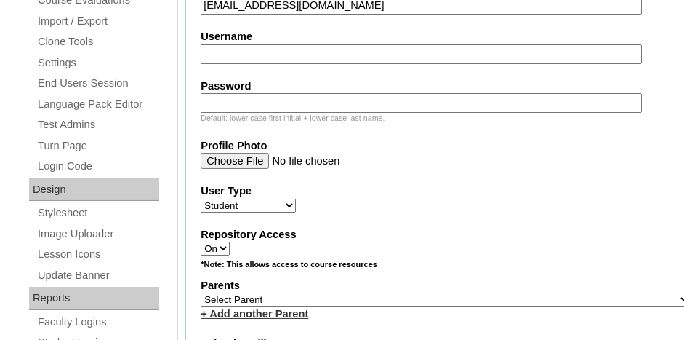
scroll to position [671, 0]
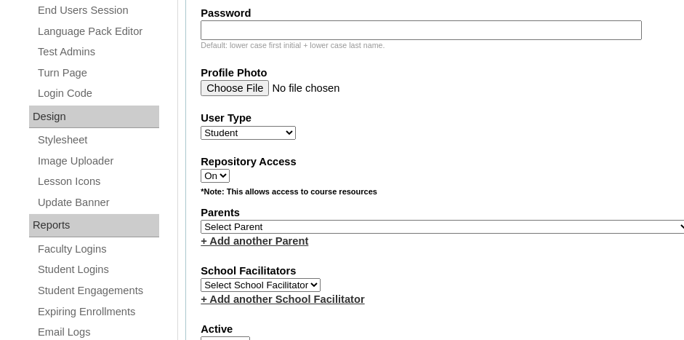
click at [383, 220] on select "Select Parent , [GEOGRAPHIC_DATA], Ma 1, 1 23-24 accountMorgan, [PERSON_NAME] 6…" at bounding box center [446, 227] width 490 height 14
select select "37088"
click at [201, 220] on select "Select Parent , [GEOGRAPHIC_DATA], Ma 1, 1 23-24 accountMorgan, [PERSON_NAME] 6…" at bounding box center [446, 227] width 490 height 14
click at [401, 263] on label "School Facilitators" at bounding box center [446, 270] width 490 height 15
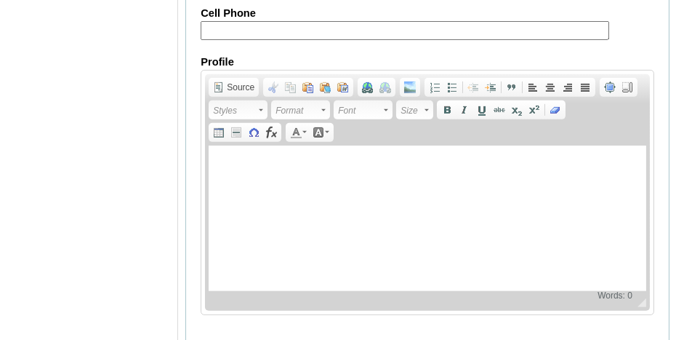
scroll to position [1906, 0]
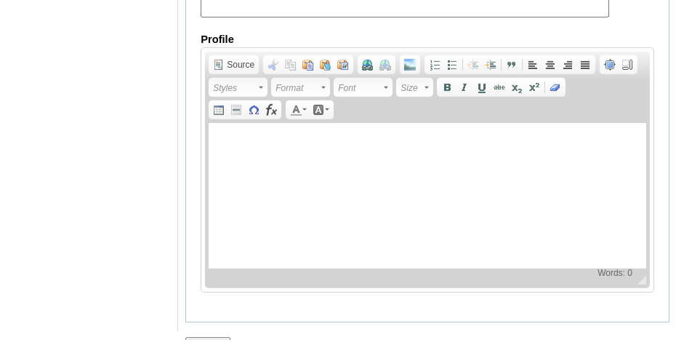
click at [206, 337] on input "Submit" at bounding box center [207, 345] width 45 height 16
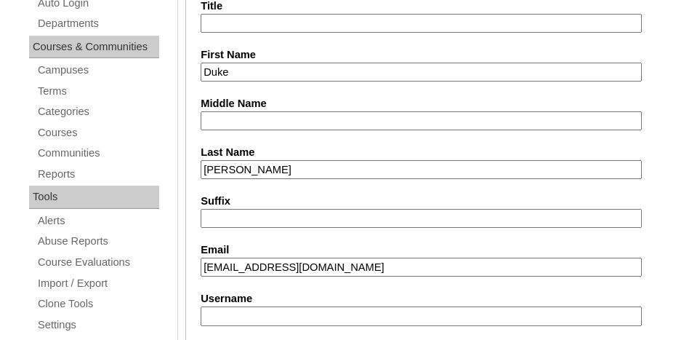
scroll to position [306, 0]
